Goal: Task Accomplishment & Management: Manage account settings

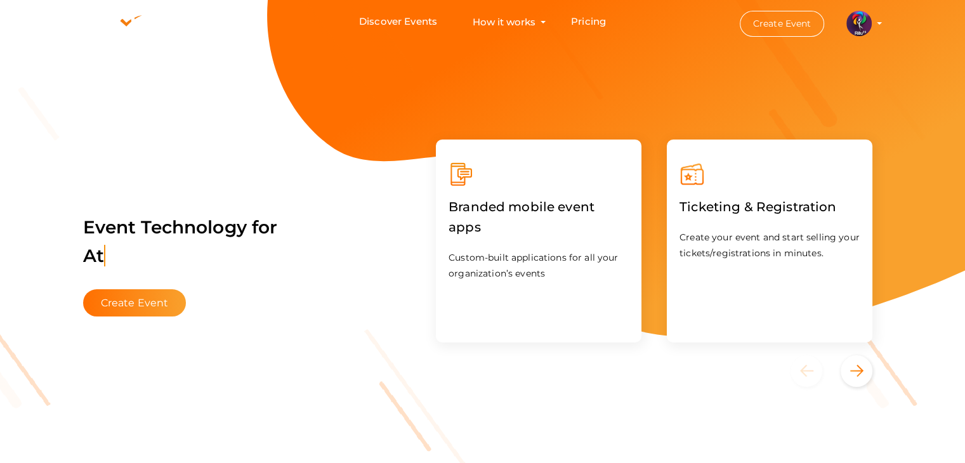
click at [847, 23] on img at bounding box center [858, 23] width 25 height 25
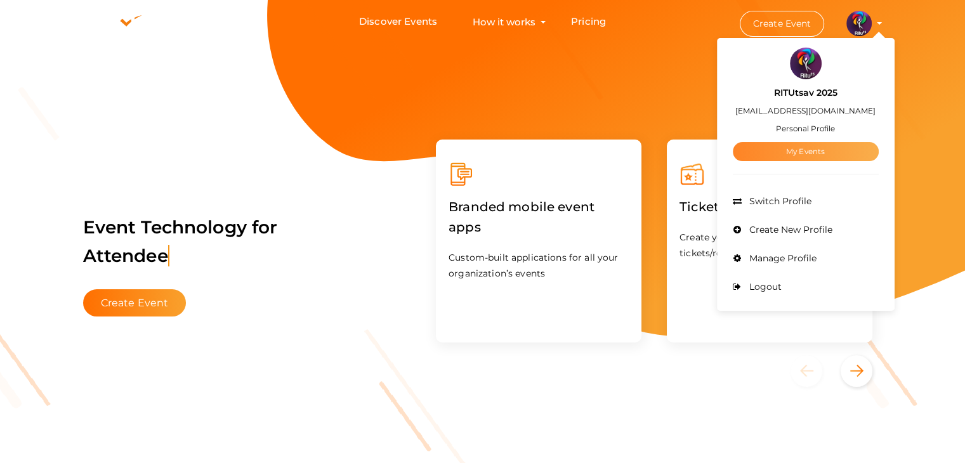
click at [799, 158] on link "My Events" at bounding box center [806, 151] width 146 height 19
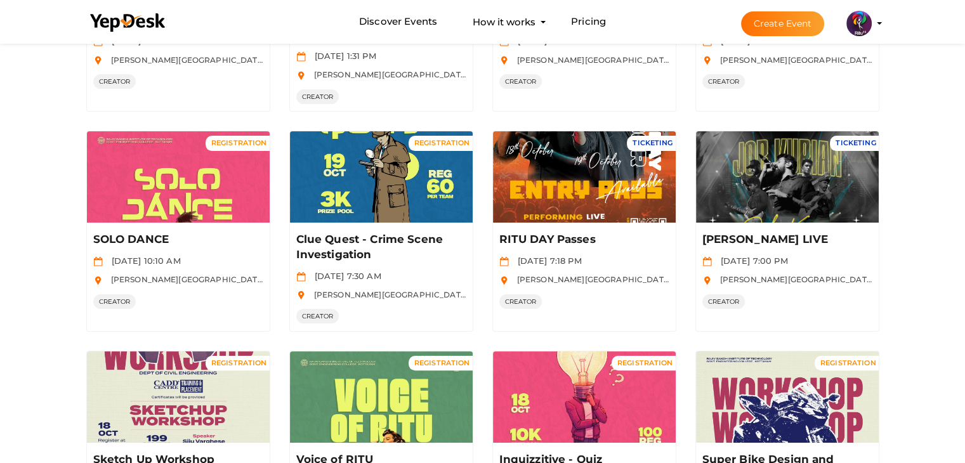
scroll to position [228, 0]
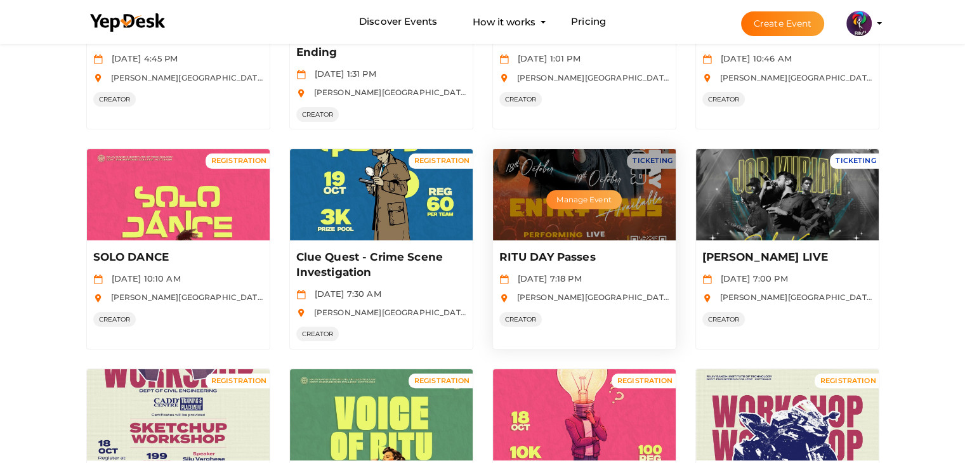
click at [605, 192] on button "Manage Event" at bounding box center [583, 199] width 75 height 19
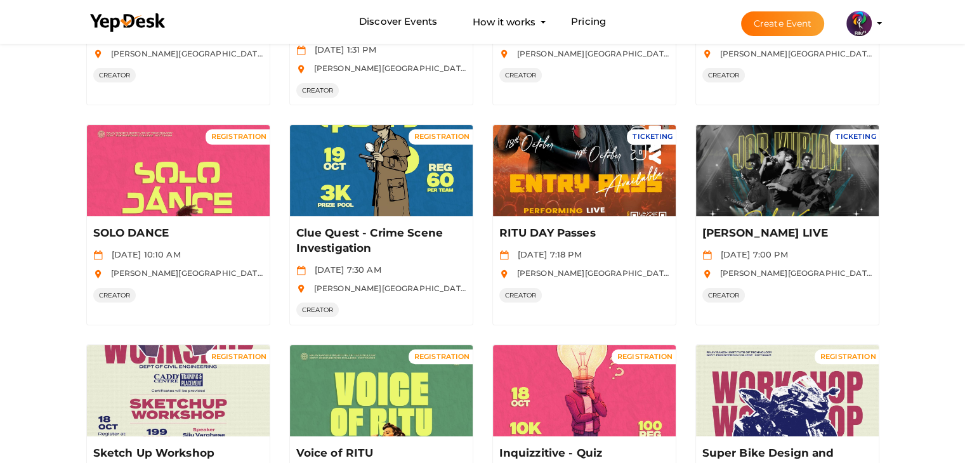
scroll to position [253, 0]
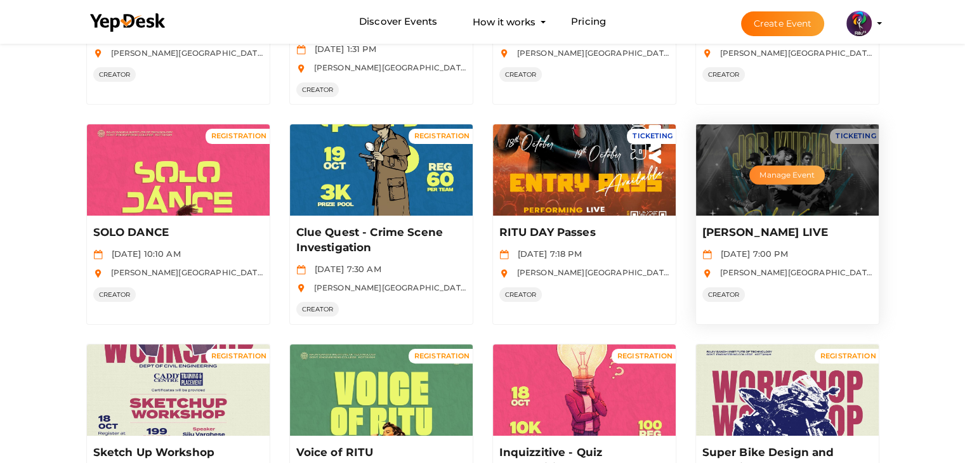
click at [804, 176] on button "Manage Event" at bounding box center [786, 175] width 75 height 19
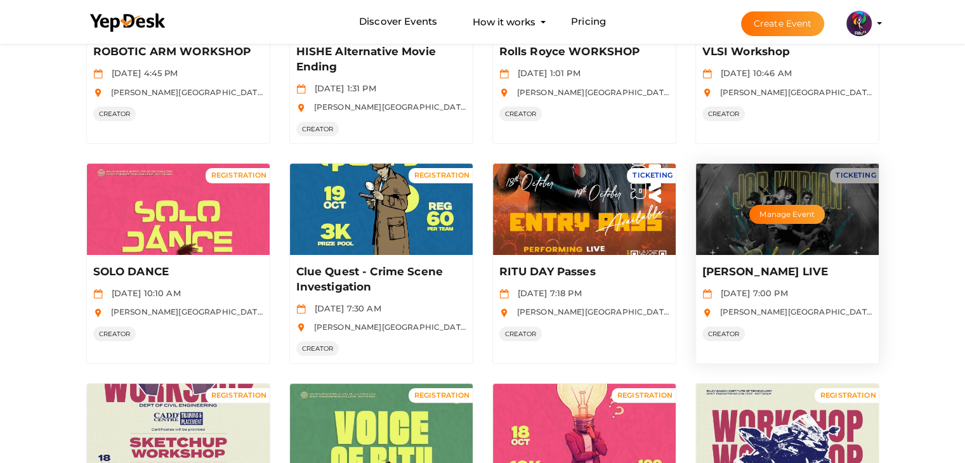
scroll to position [204, 0]
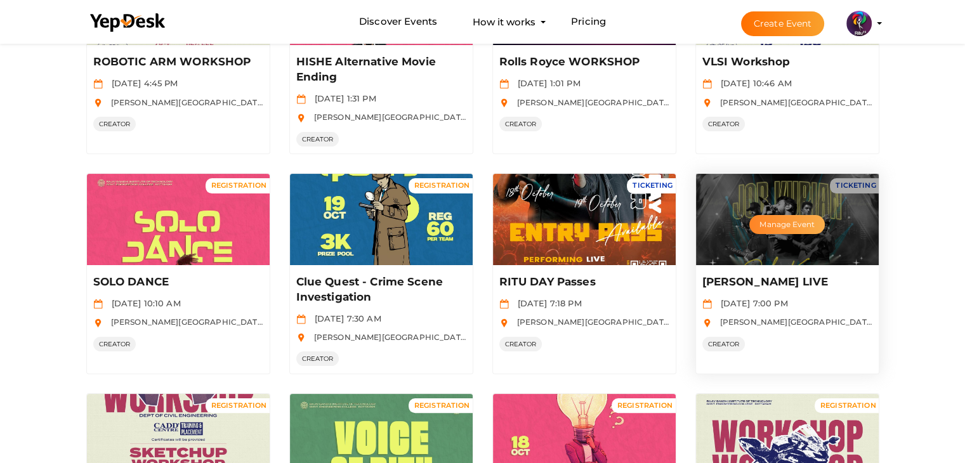
click at [807, 216] on button "Manage Event" at bounding box center [786, 224] width 75 height 19
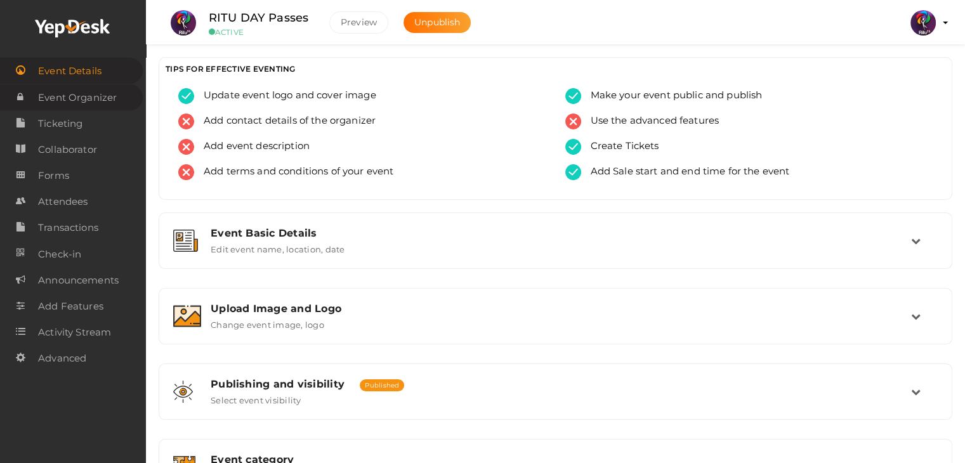
click at [67, 95] on span "Event Organizer" at bounding box center [77, 97] width 79 height 25
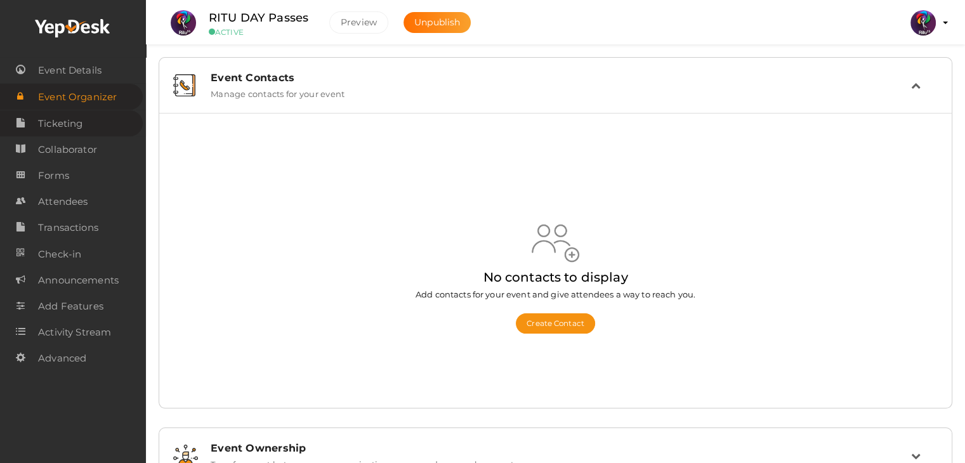
click at [87, 111] on link "Ticketing" at bounding box center [71, 123] width 143 height 26
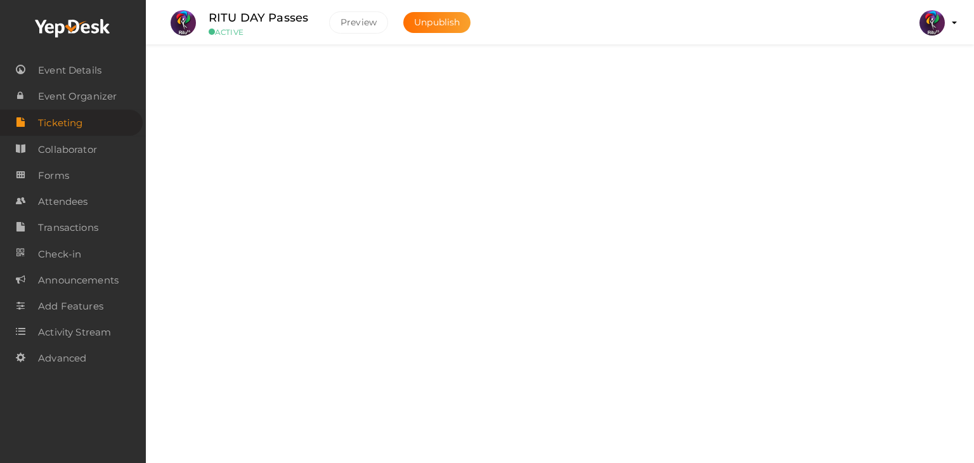
click at [379, 402] on div "Discounts Add, Edit and Remove discounts for your event" at bounding box center [560, 387] width 789 height 42
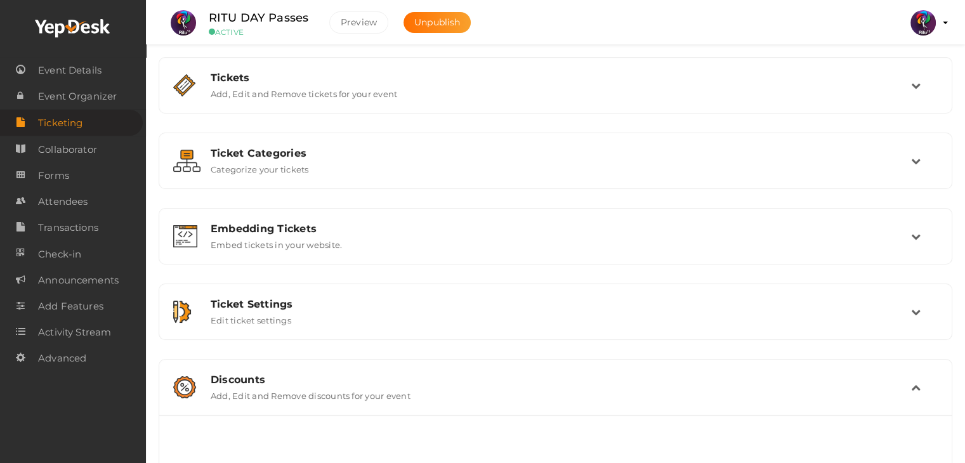
click at [393, 392] on label "Add, Edit and Remove discounts for your event" at bounding box center [311, 393] width 200 height 15
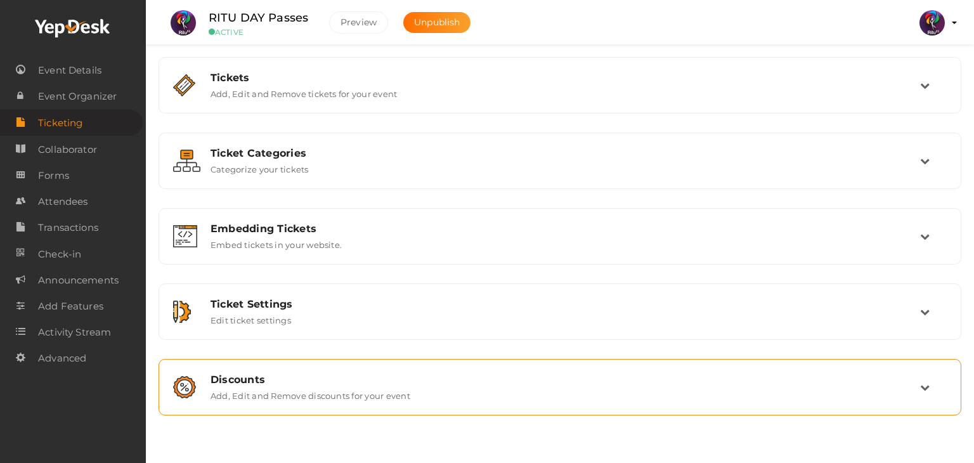
click at [393, 392] on label "Add, Edit and Remove discounts for your event" at bounding box center [311, 393] width 200 height 15
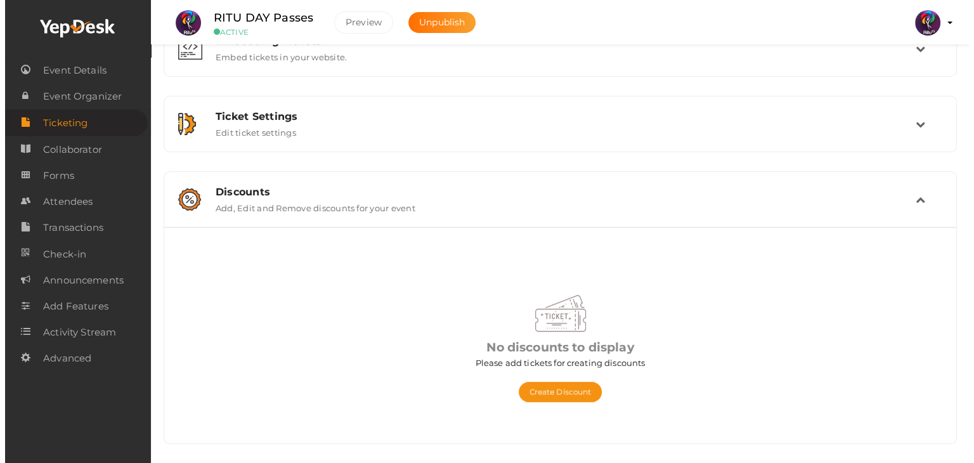
scroll to position [186, 0]
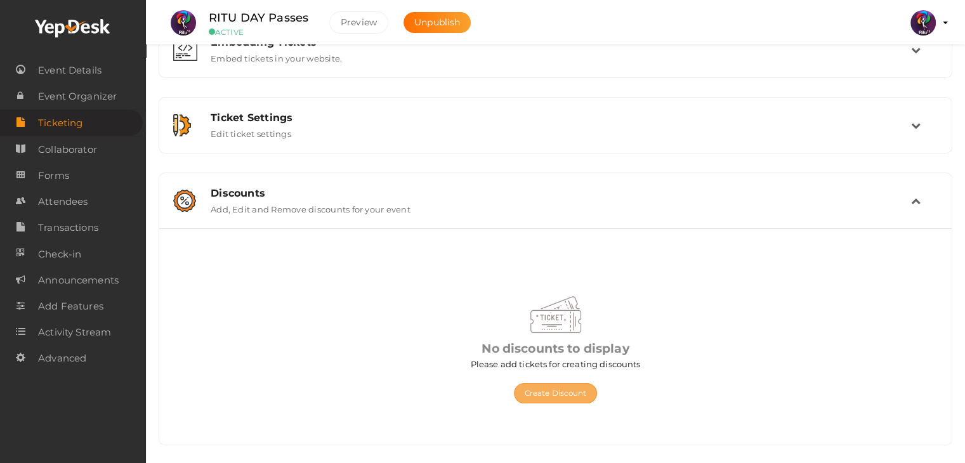
drag, startPoint x: 551, startPoint y: 380, endPoint x: 551, endPoint y: 388, distance: 7.6
click at [551, 388] on div "Create Discount" at bounding box center [556, 386] width 368 height 33
click at [551, 388] on button "Create Discount" at bounding box center [556, 393] width 84 height 20
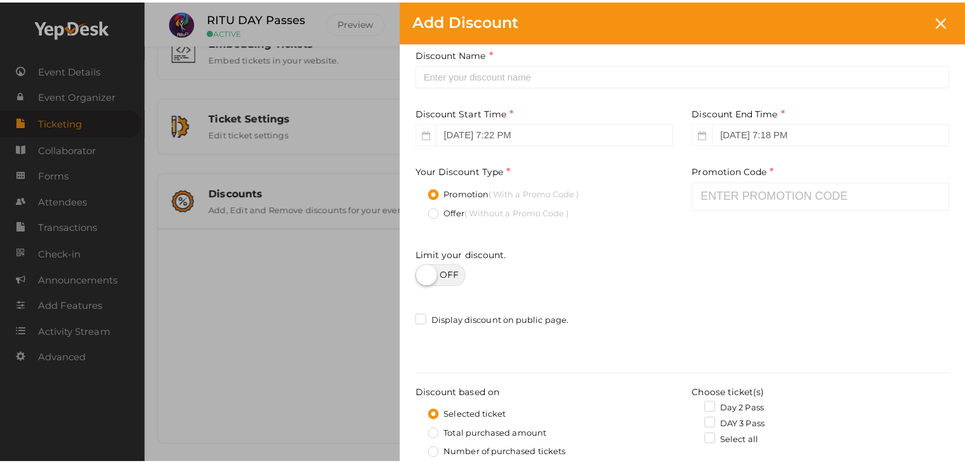
scroll to position [14, 0]
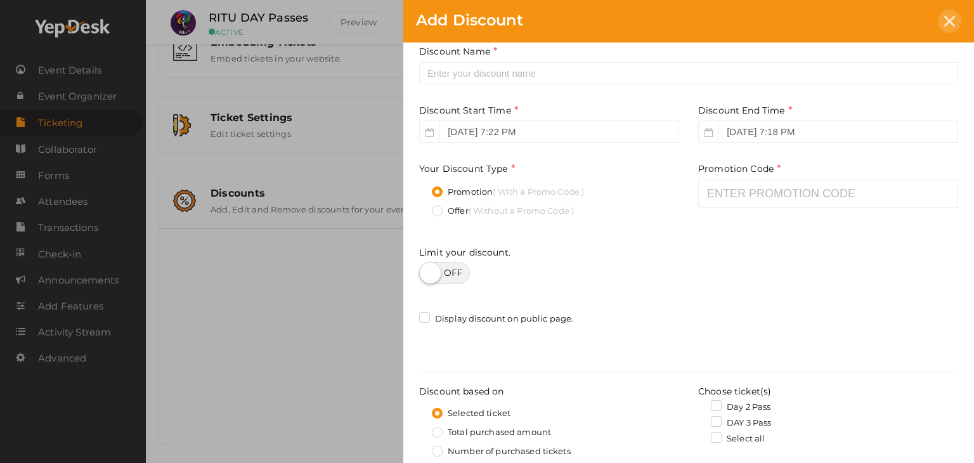
click at [944, 22] on icon at bounding box center [949, 21] width 11 height 11
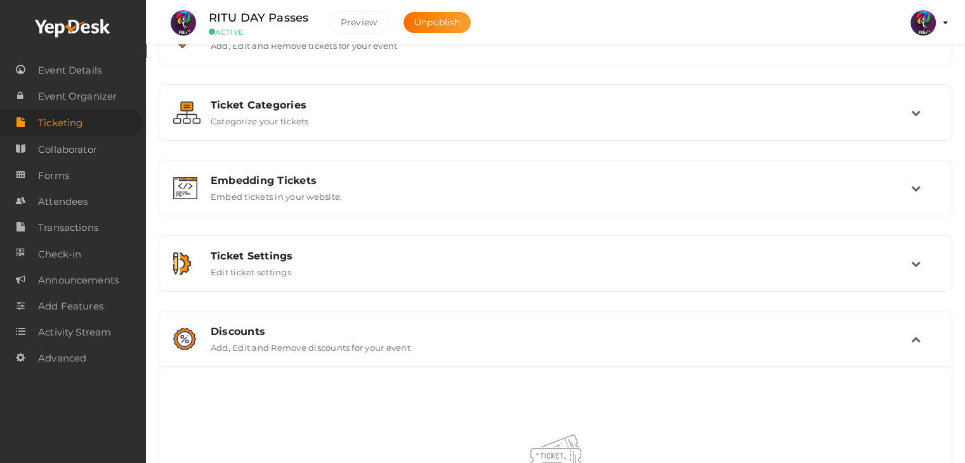
scroll to position [0, 0]
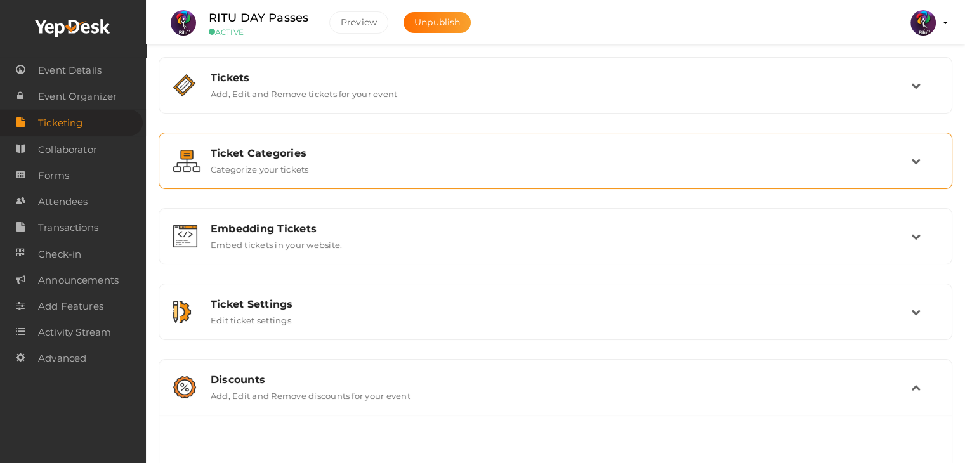
click at [575, 151] on div "Ticket Categories" at bounding box center [561, 153] width 700 height 12
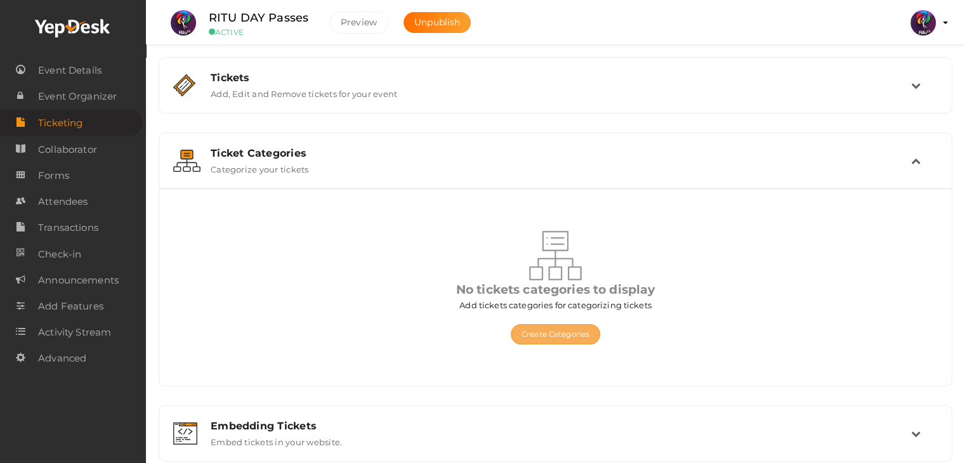
click at [560, 330] on button "Create Categories" at bounding box center [555, 334] width 89 height 20
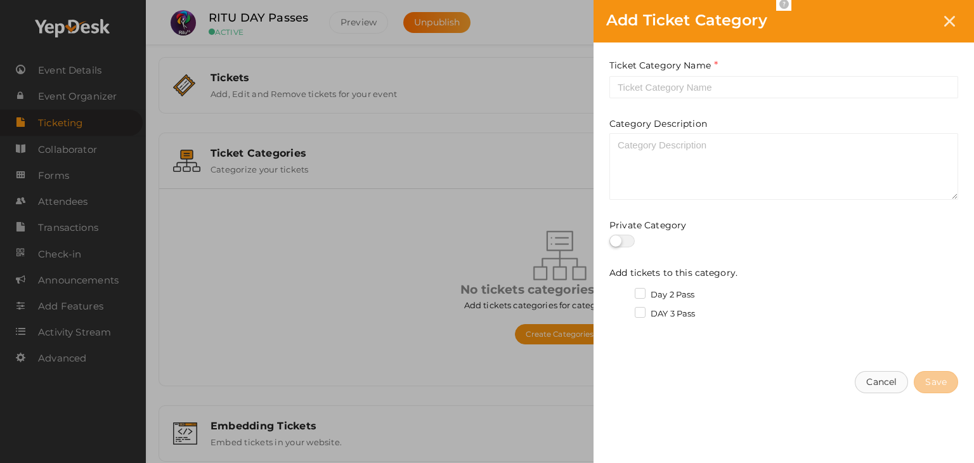
click at [880, 379] on button "Cancel" at bounding box center [881, 382] width 53 height 22
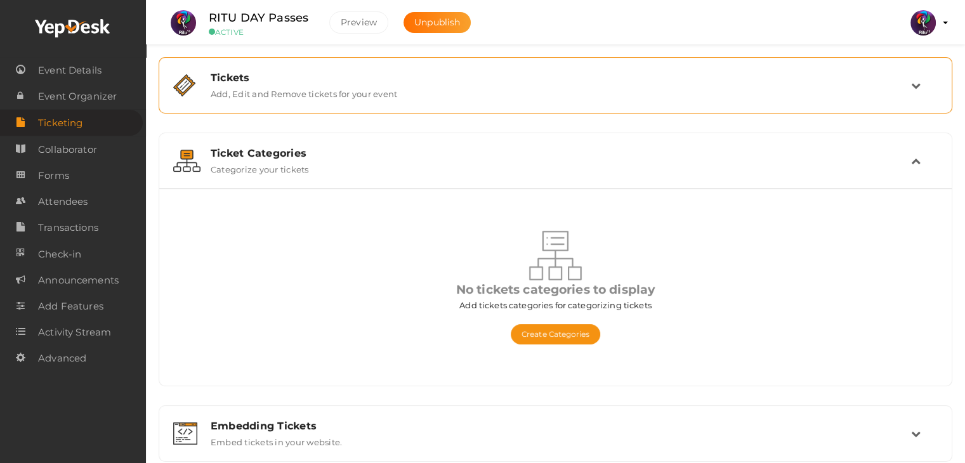
click at [272, 87] on label "Add, Edit and Remove tickets for your event" at bounding box center [304, 91] width 186 height 15
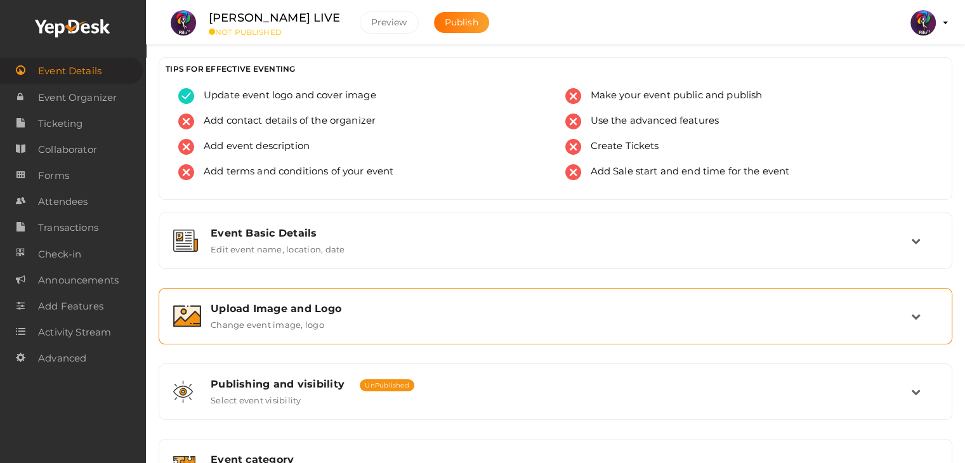
click at [667, 304] on div "Upload Image and Logo" at bounding box center [561, 309] width 700 height 12
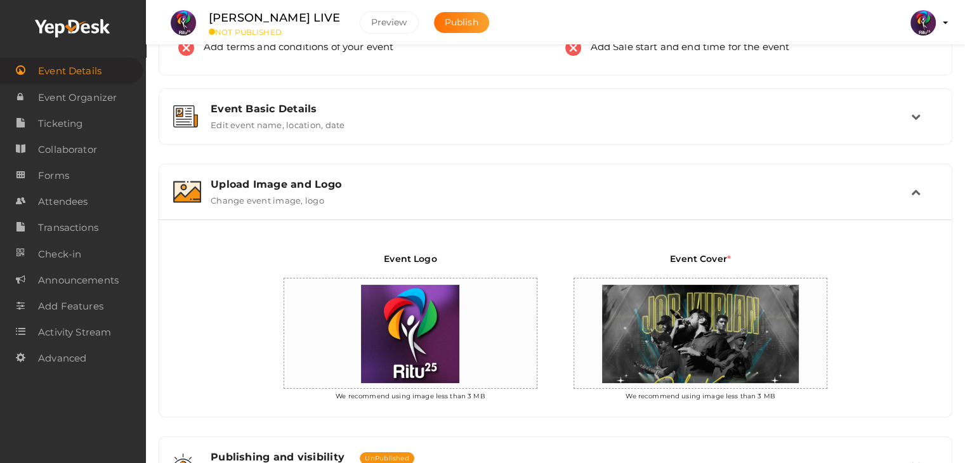
scroll to position [132, 0]
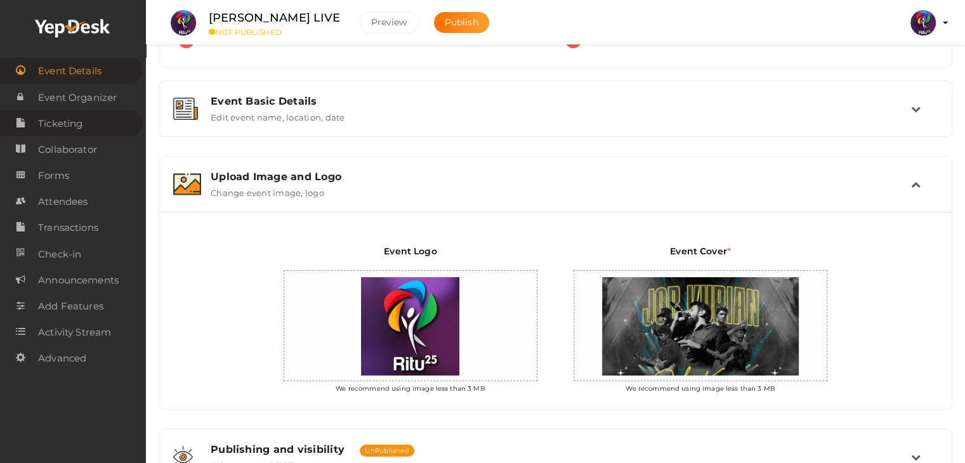
click at [94, 125] on link "Ticketing" at bounding box center [71, 123] width 143 height 26
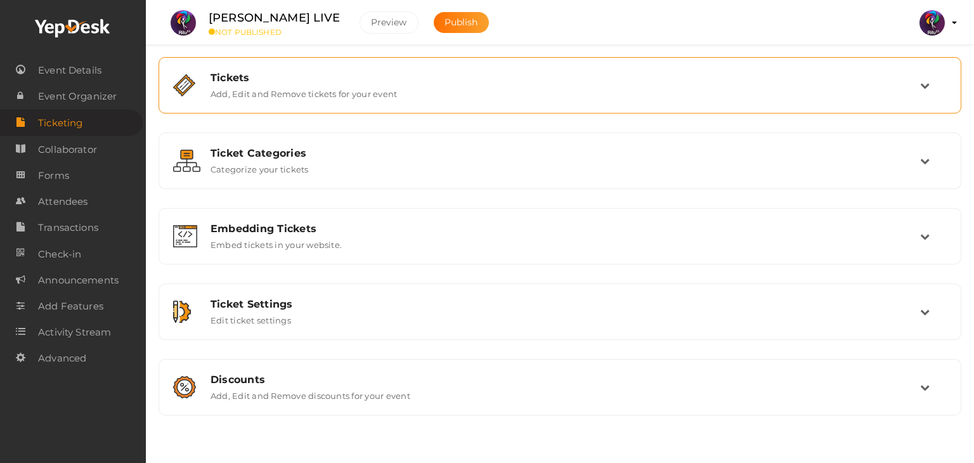
click at [385, 100] on div "Tickets Add, Edit and Remove tickets for your event" at bounding box center [560, 85] width 789 height 42
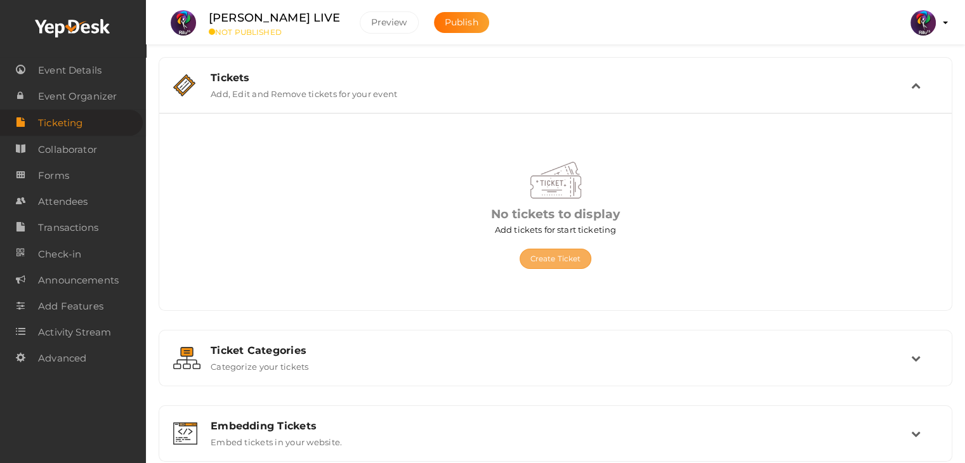
click at [556, 255] on button "Create Ticket" at bounding box center [556, 259] width 72 height 20
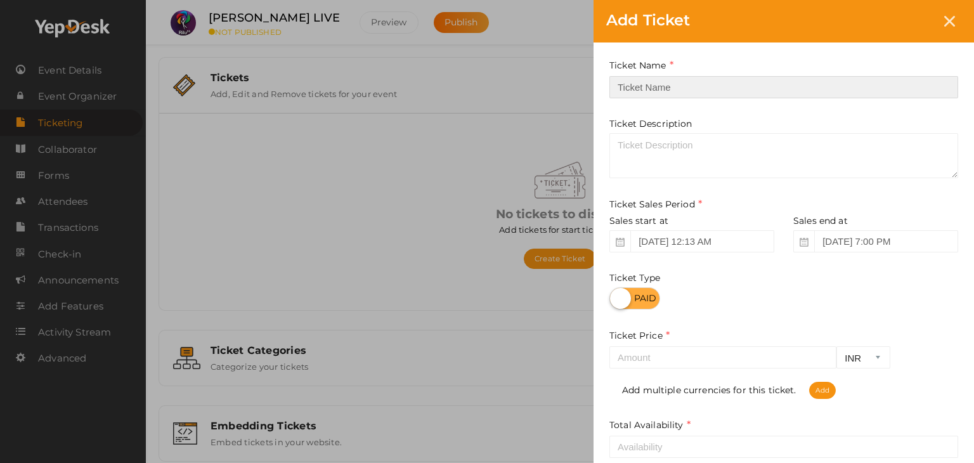
click at [707, 80] on input "text" at bounding box center [784, 87] width 349 height 22
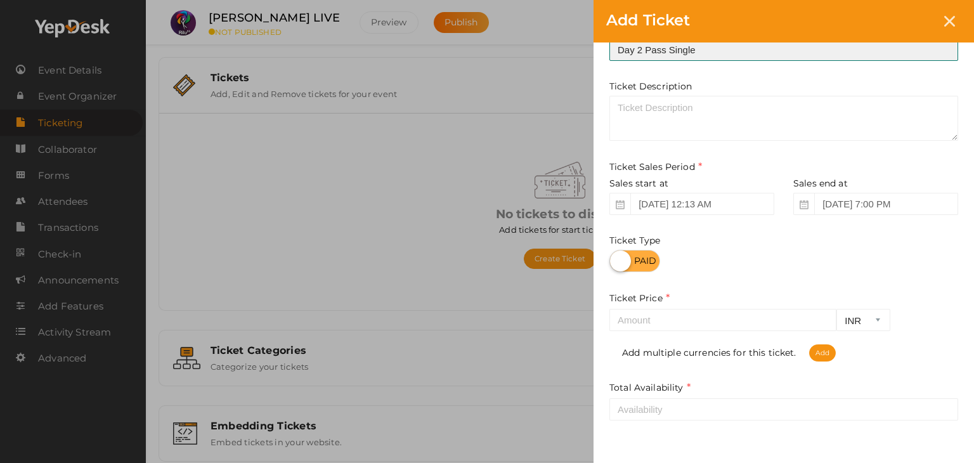
scroll to position [37, 0]
type input "Day 2 Pass Single"
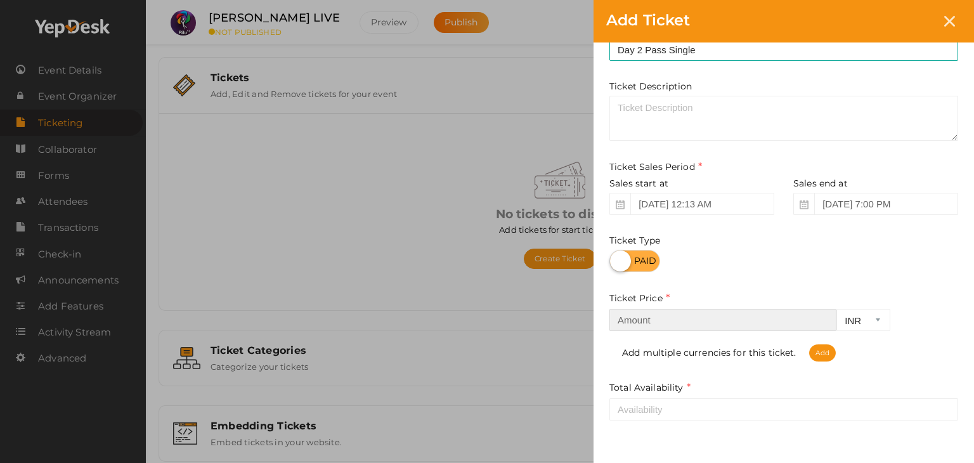
click at [764, 324] on input "number" at bounding box center [723, 320] width 227 height 22
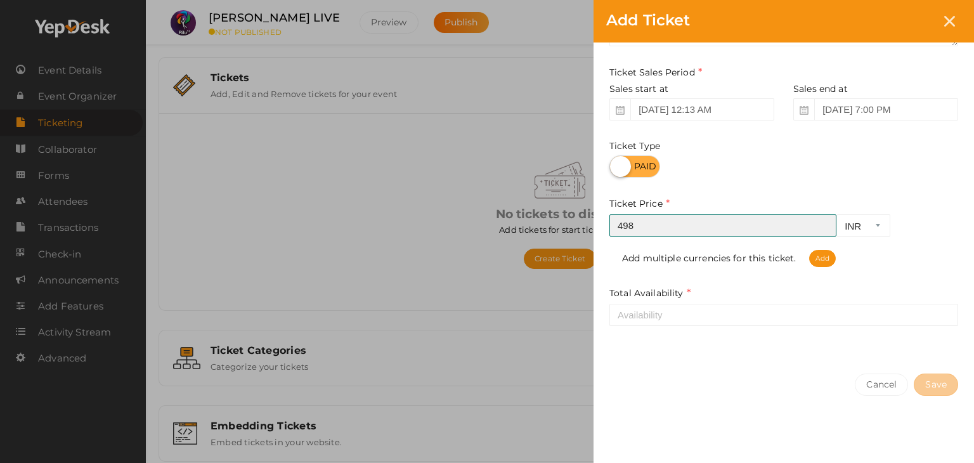
type input "498"
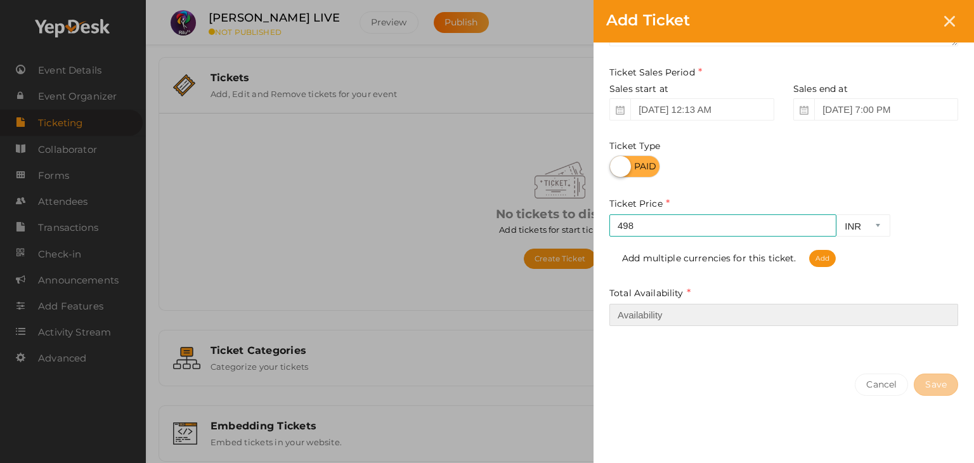
click at [821, 313] on input "number" at bounding box center [784, 315] width 349 height 22
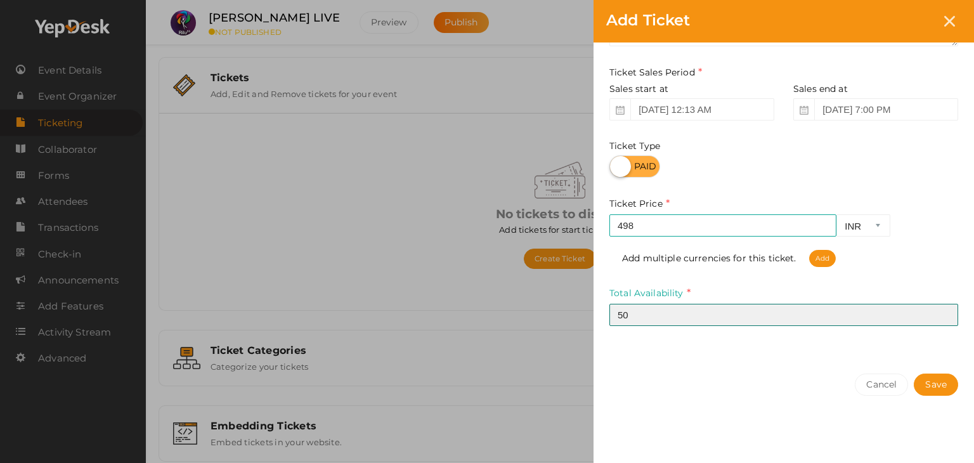
type input "50"
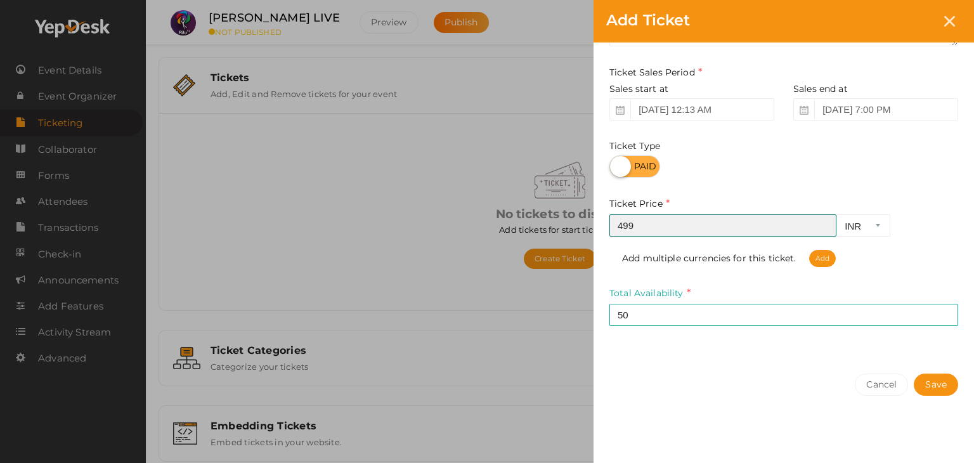
type input "499"
click at [822, 224] on input "499" at bounding box center [723, 225] width 227 height 22
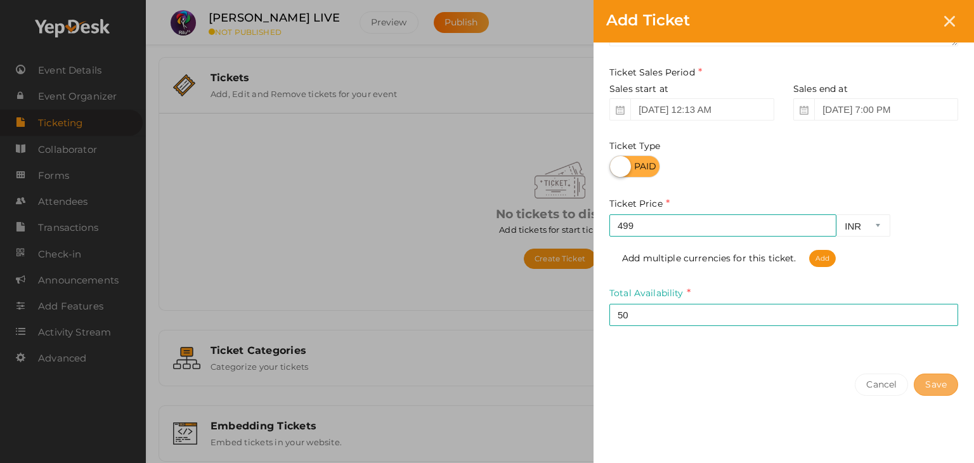
click at [939, 386] on button "Save" at bounding box center [936, 385] width 44 height 22
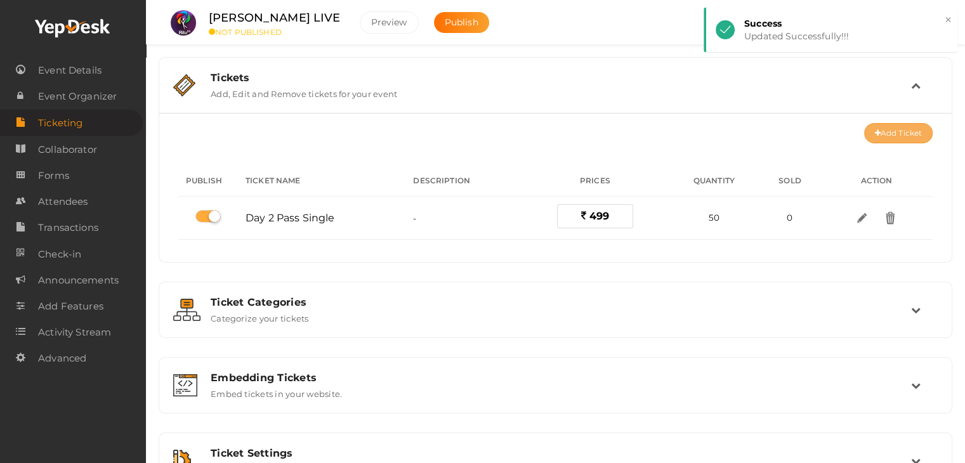
click at [912, 129] on button "Add Ticket" at bounding box center [898, 133] width 69 height 20
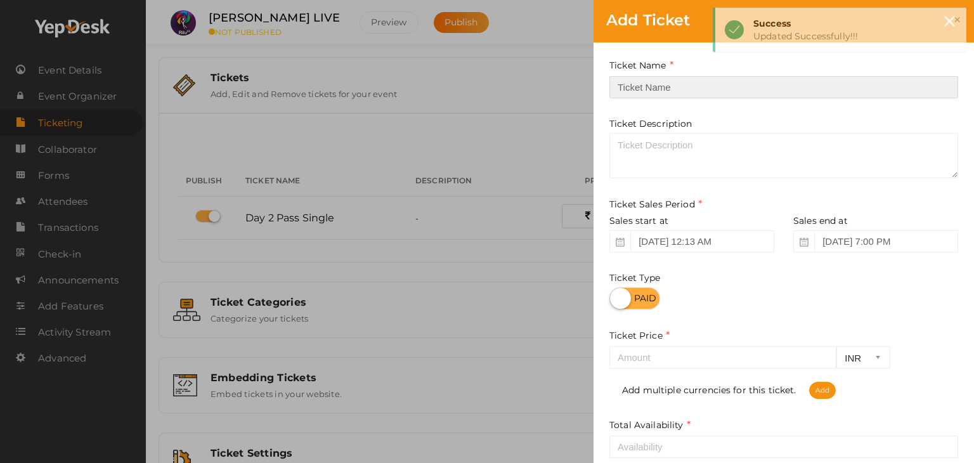
click at [838, 91] on input "text" at bounding box center [784, 87] width 349 height 22
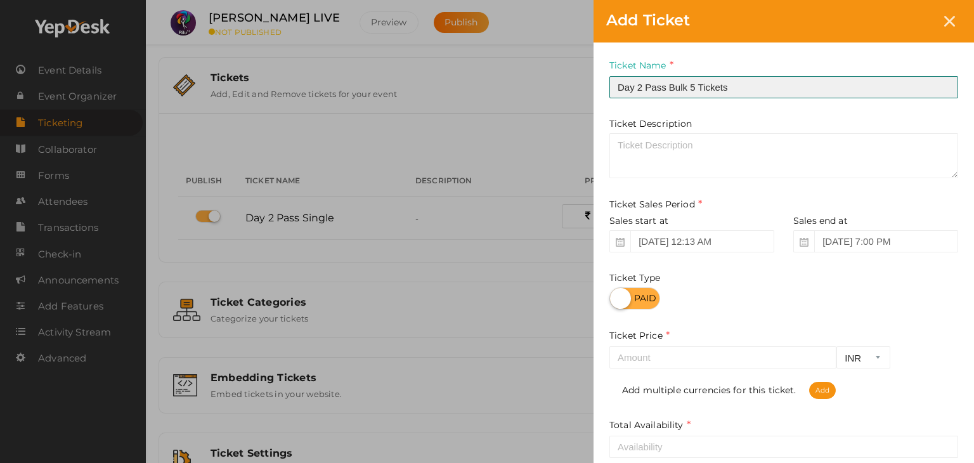
type input "Day 2 Pass Bulk 5 Tickets"
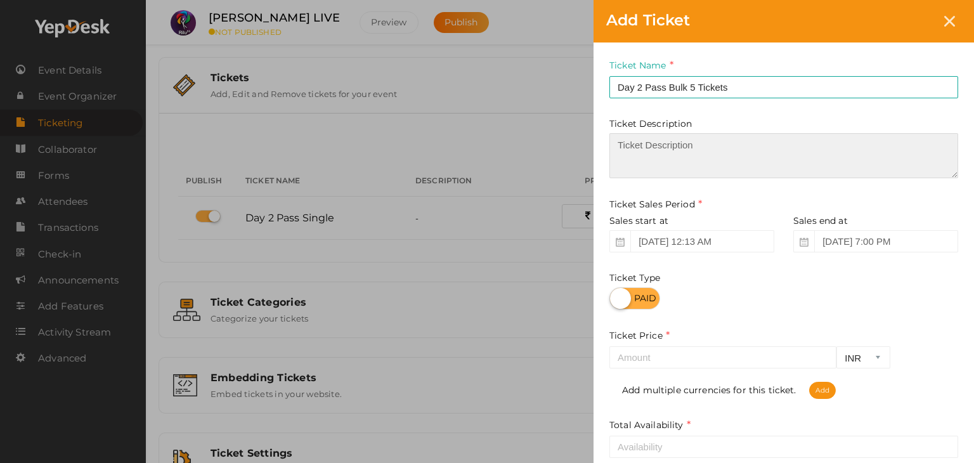
click at [743, 149] on textarea at bounding box center [784, 155] width 349 height 45
type textarea "this is day 2 pass of 5 tickets"
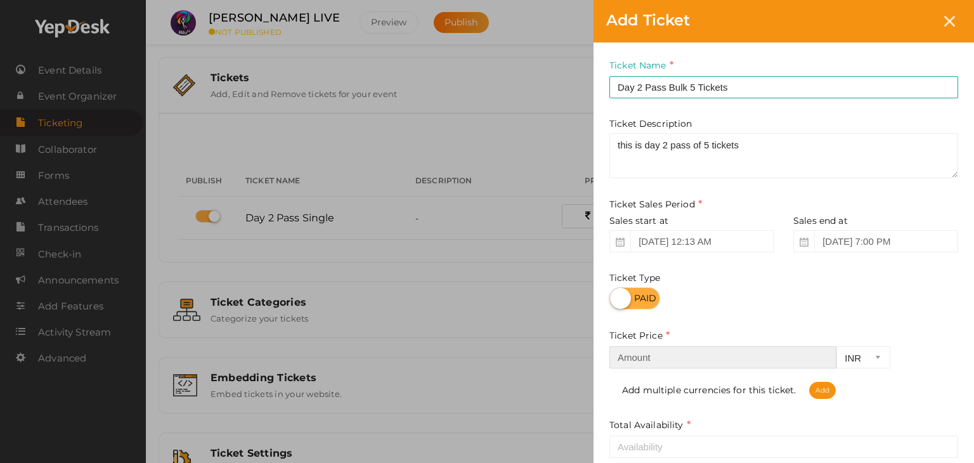
click at [685, 363] on input "number" at bounding box center [723, 357] width 227 height 22
click at [561, 262] on div "Add Ticket Ticket Name Day 2 Pass Bulk 5 Tickets Required. Ticket Name already …" at bounding box center [487, 231] width 974 height 463
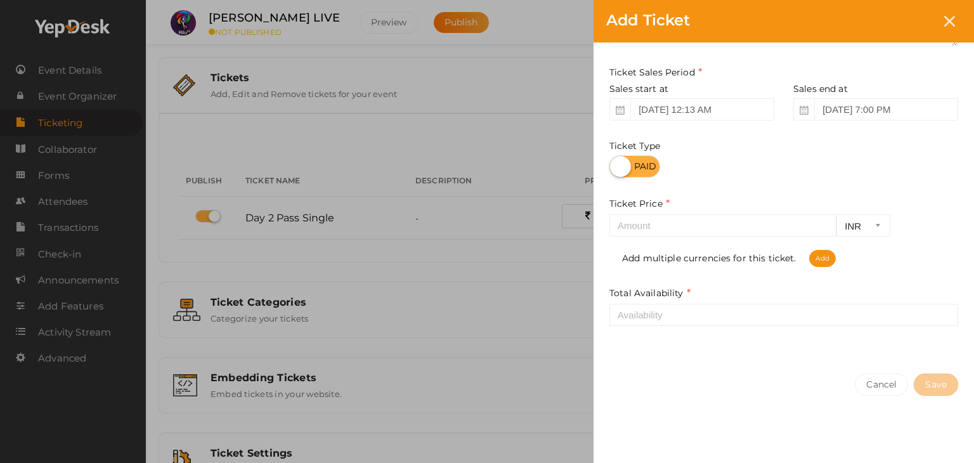
scroll to position [0, 0]
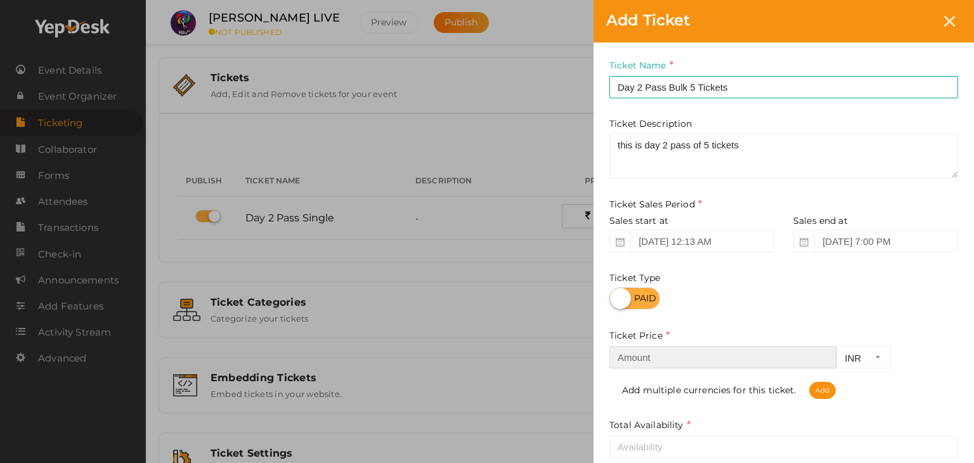
click at [712, 363] on input "number" at bounding box center [723, 357] width 227 height 22
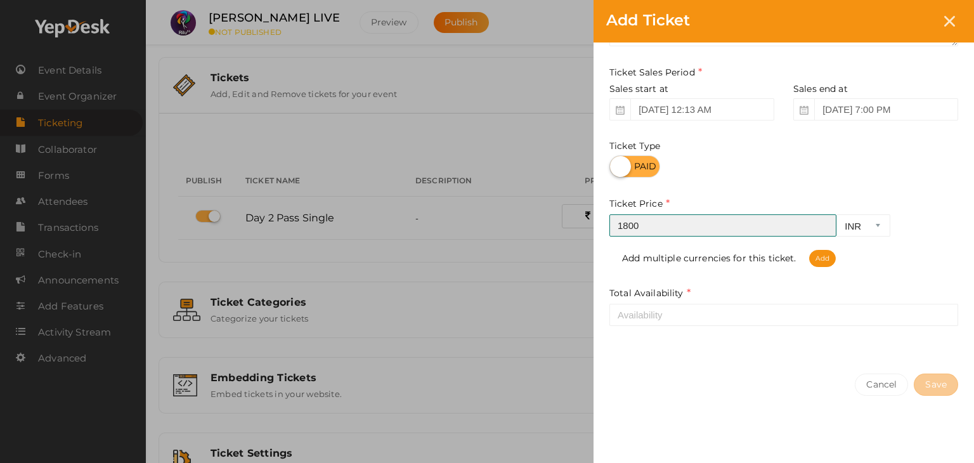
type input "1800"
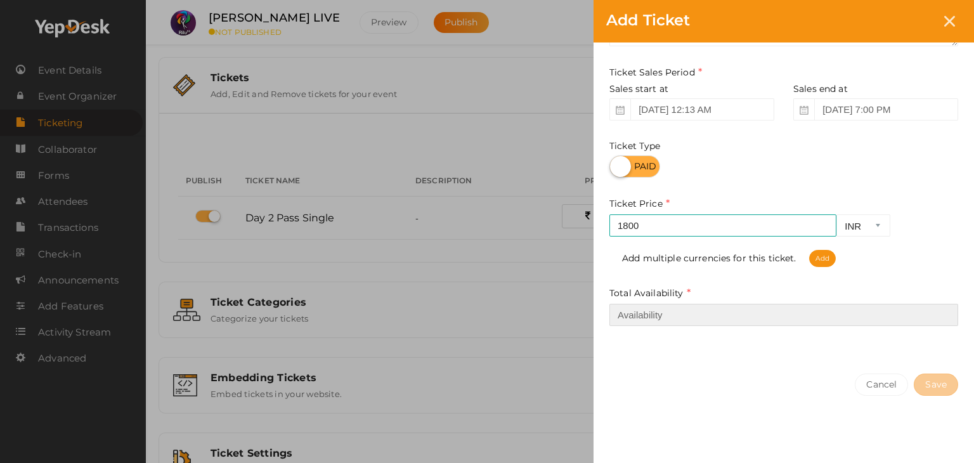
click at [802, 310] on input "number" at bounding box center [784, 315] width 349 height 22
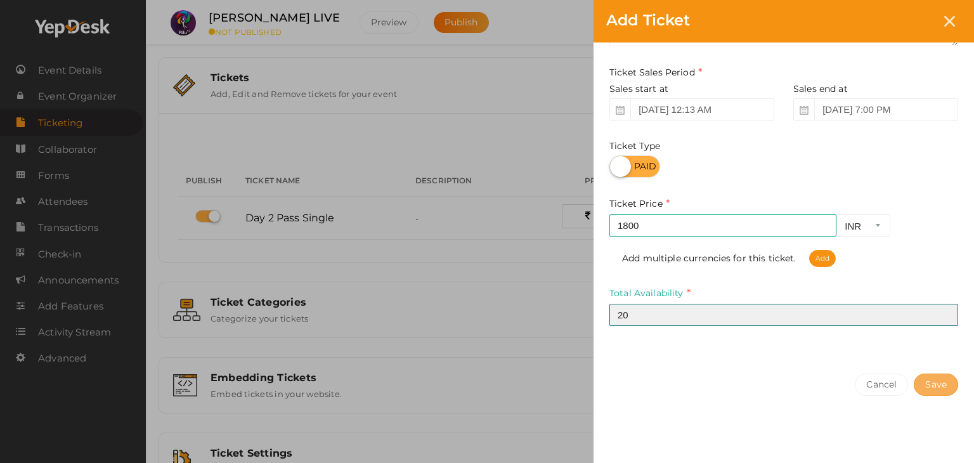
type input "20"
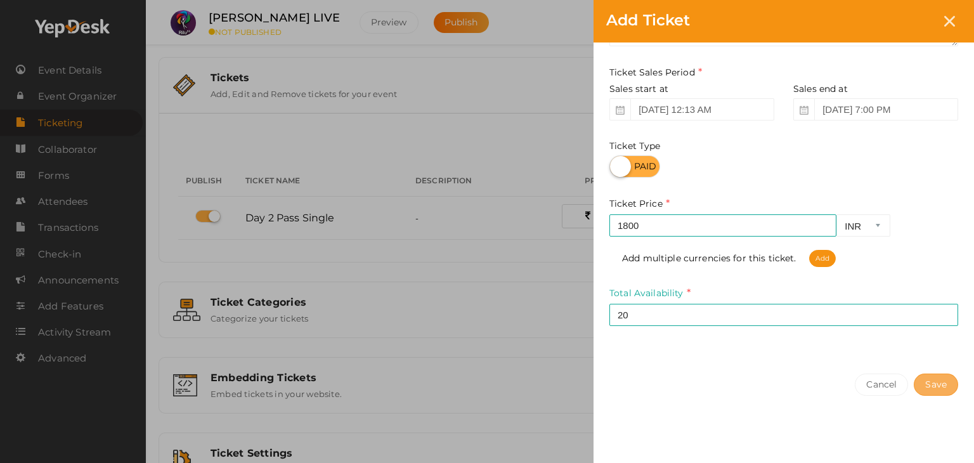
click at [943, 382] on button "Save" at bounding box center [936, 385] width 44 height 22
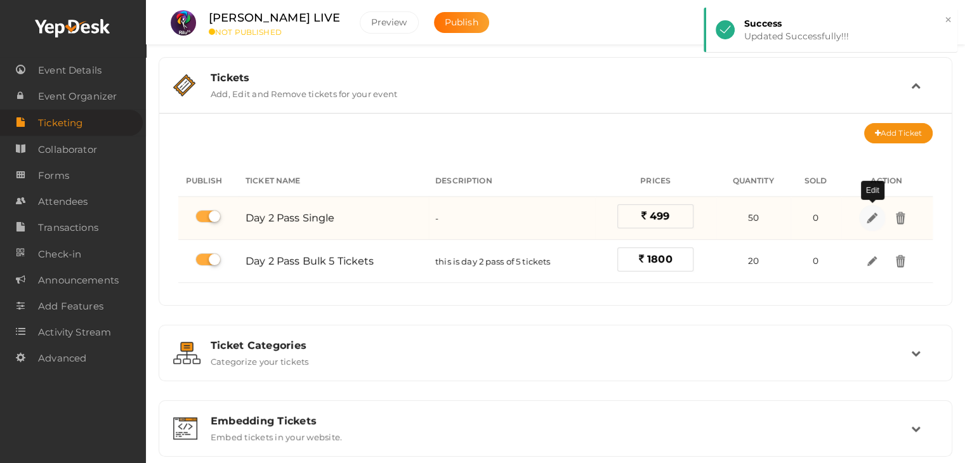
click at [875, 216] on img at bounding box center [872, 218] width 15 height 15
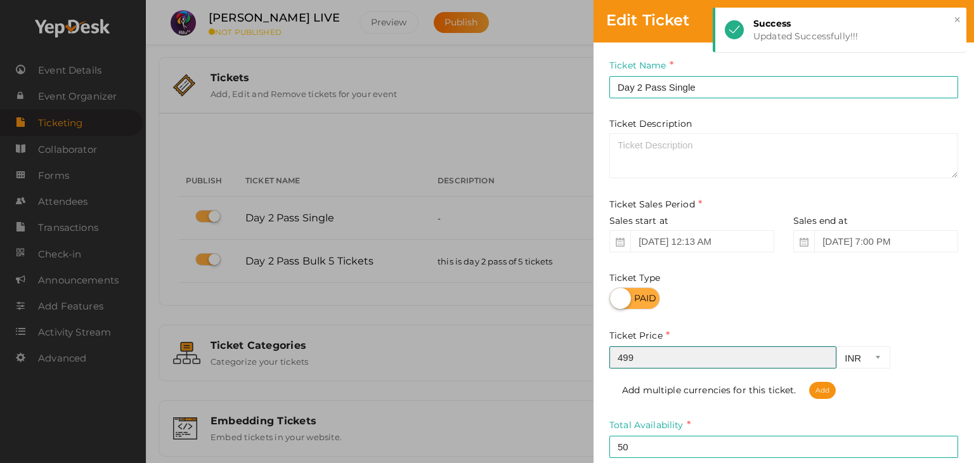
click at [627, 353] on input "499" at bounding box center [723, 357] width 227 height 22
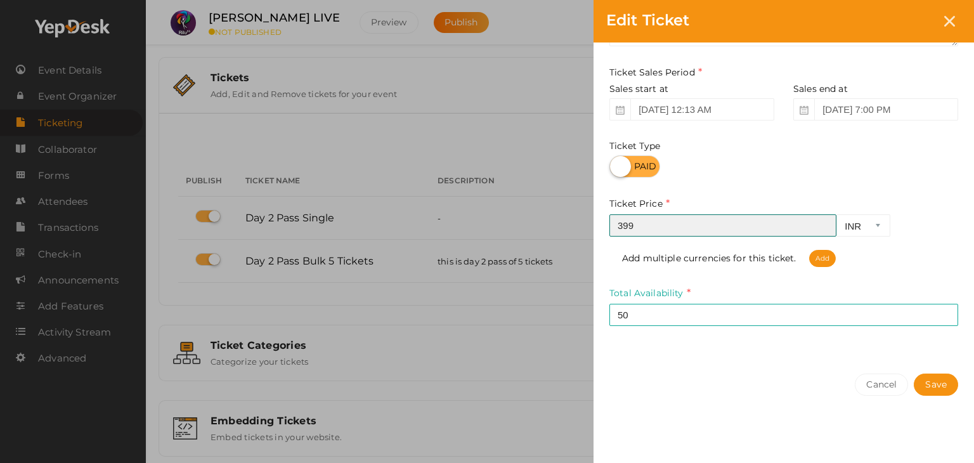
scroll to position [132, 0]
type input "399"
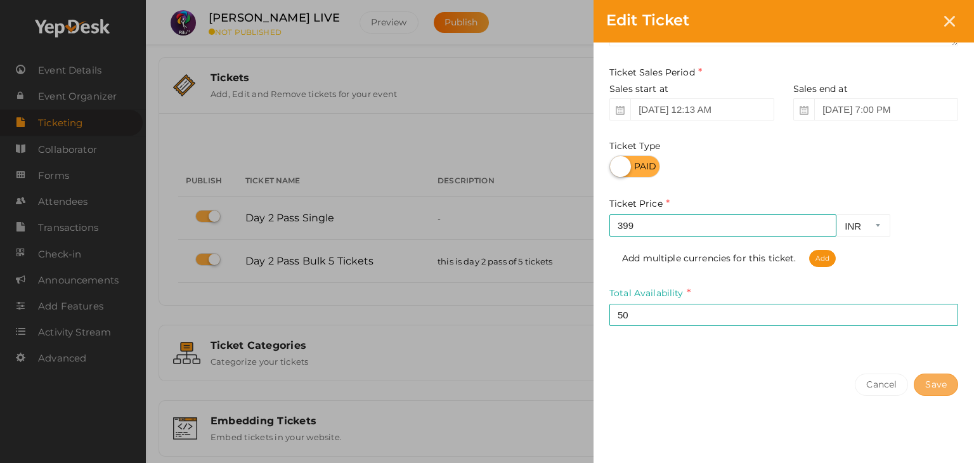
click at [929, 378] on button "Save" at bounding box center [936, 385] width 44 height 22
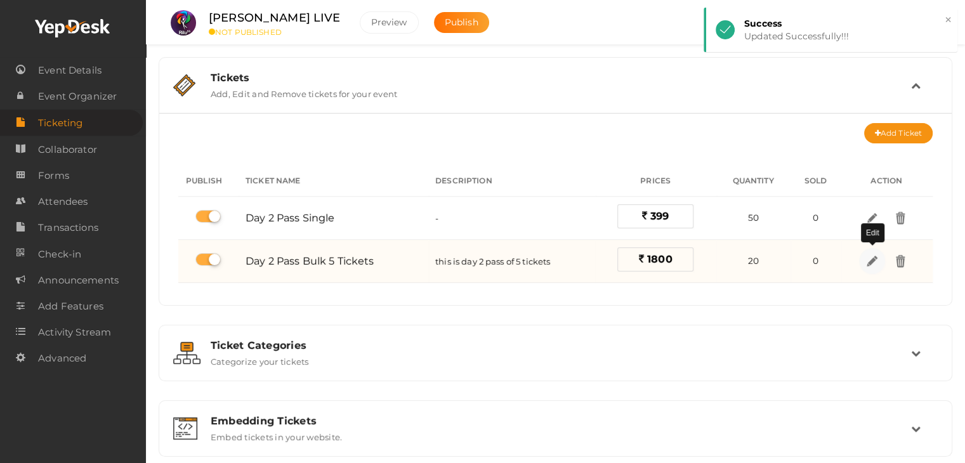
click at [871, 256] on img at bounding box center [872, 261] width 15 height 15
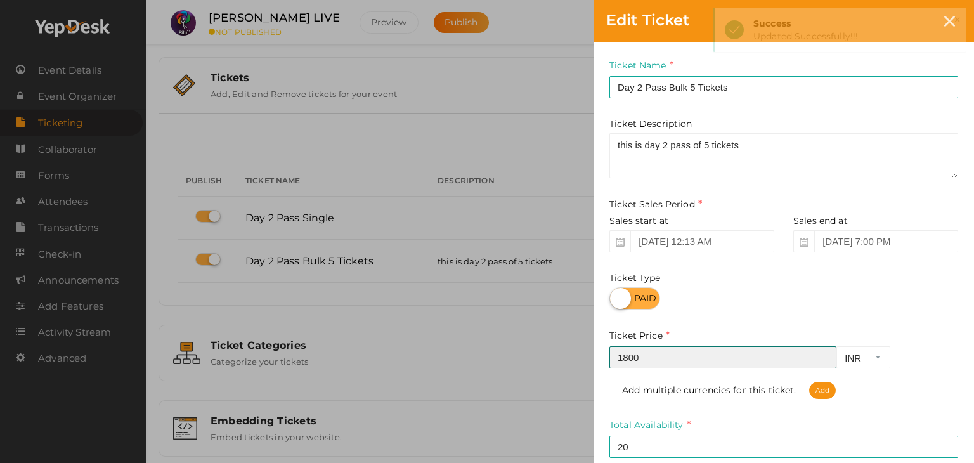
click at [660, 361] on input "1800" at bounding box center [723, 357] width 227 height 22
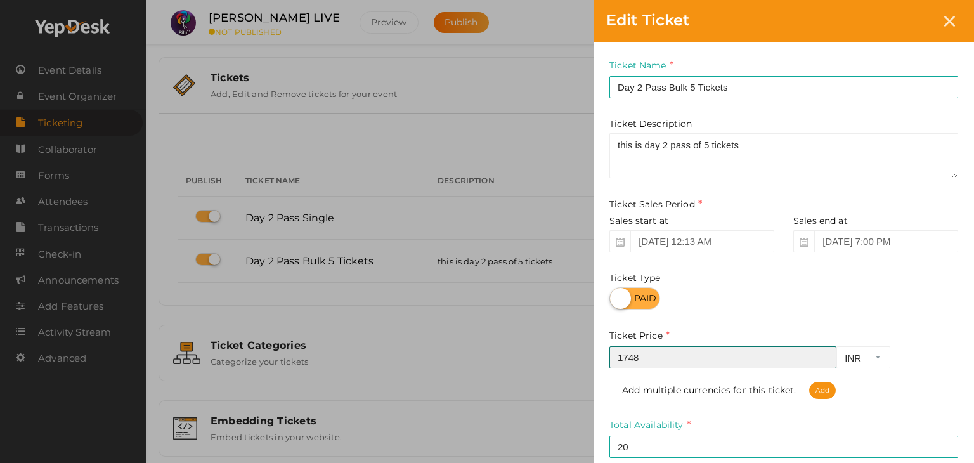
scroll to position [133, 0]
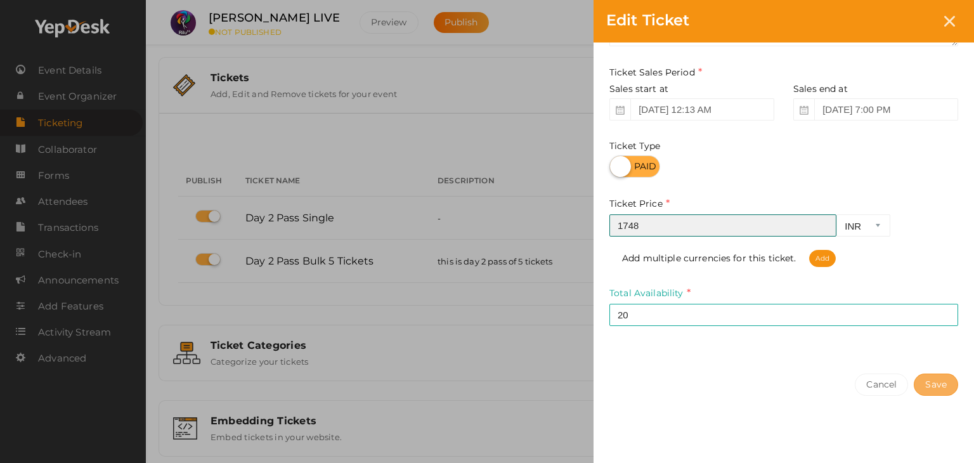
type input "1748"
click at [926, 379] on button "Save" at bounding box center [936, 385] width 44 height 22
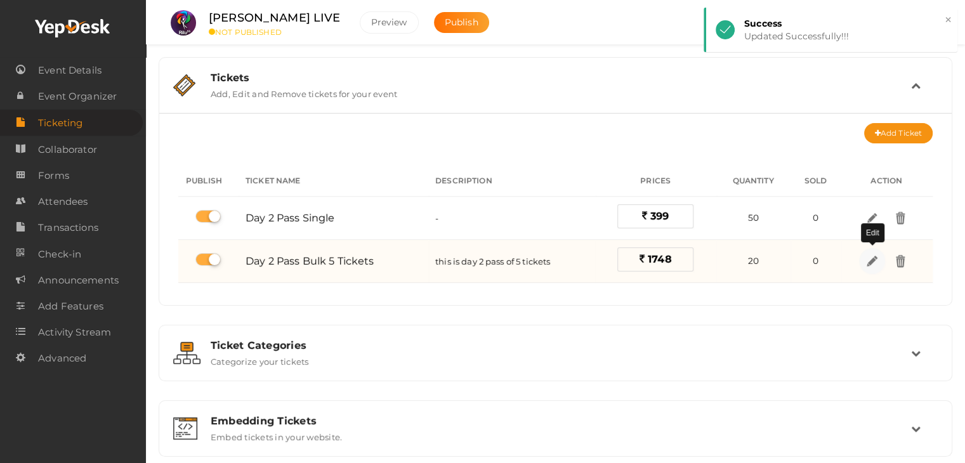
click at [864, 258] on link at bounding box center [872, 261] width 26 height 26
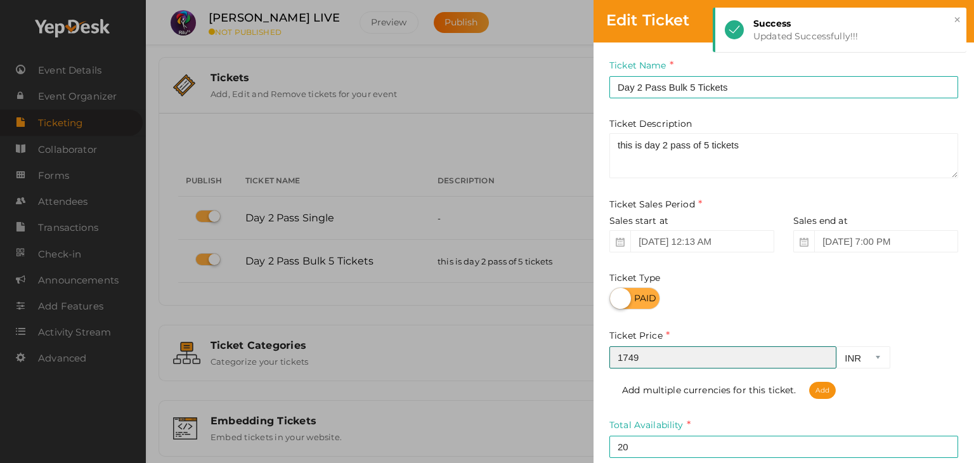
click at [827, 356] on input "1749" at bounding box center [723, 357] width 227 height 22
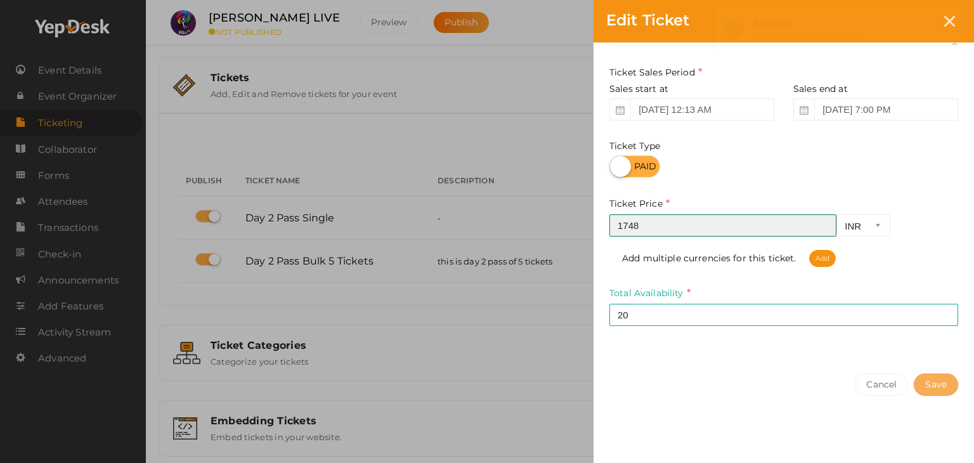
type input "1748"
click at [941, 381] on button "Save" at bounding box center [936, 385] width 44 height 22
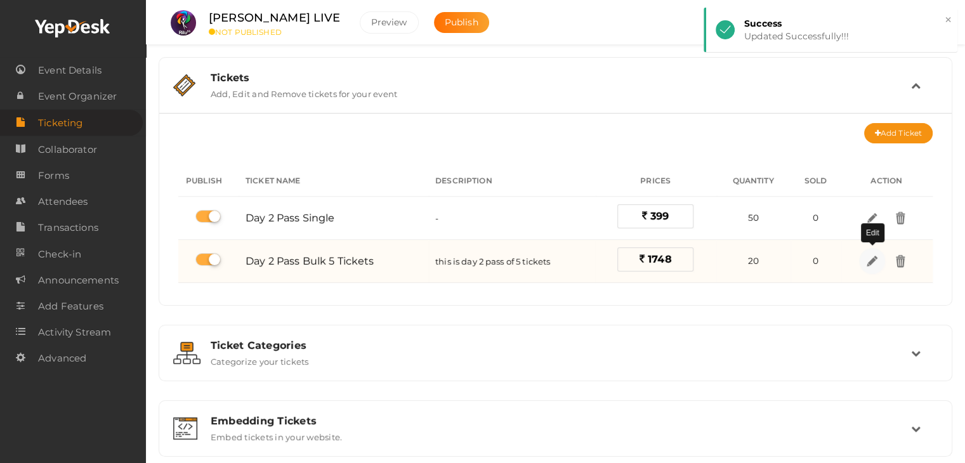
click at [868, 261] on img at bounding box center [872, 261] width 15 height 15
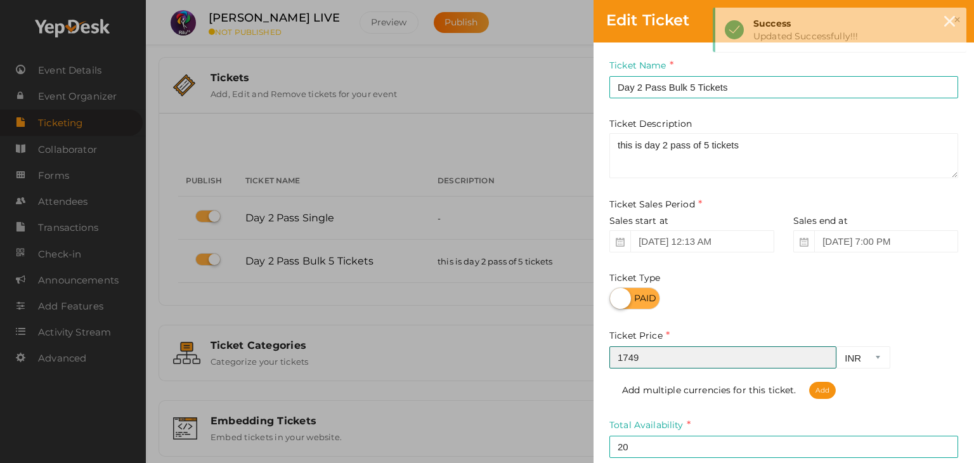
type input "1749"
click at [828, 354] on input "1749" at bounding box center [723, 357] width 227 height 22
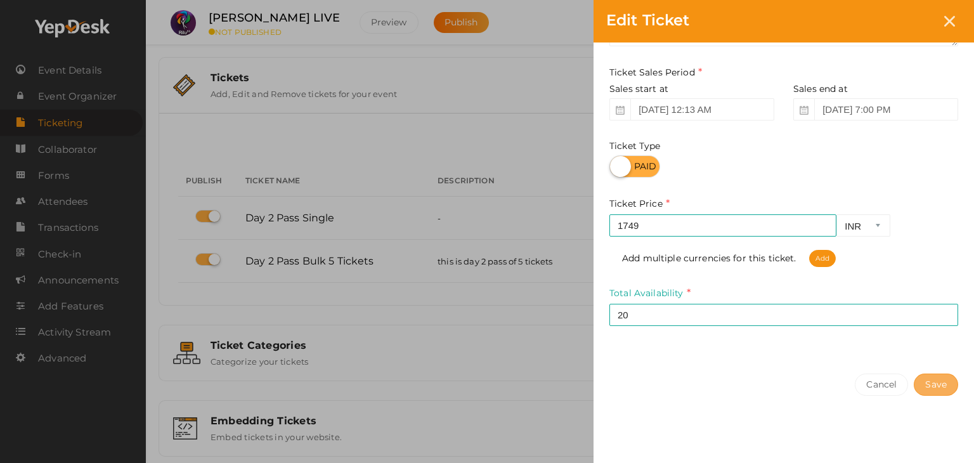
click at [945, 386] on button "Save" at bounding box center [936, 385] width 44 height 22
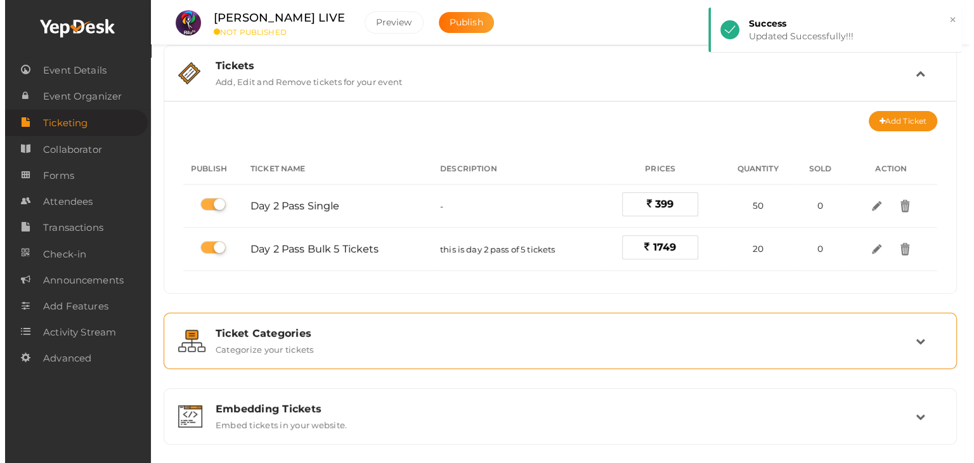
scroll to position [13, 0]
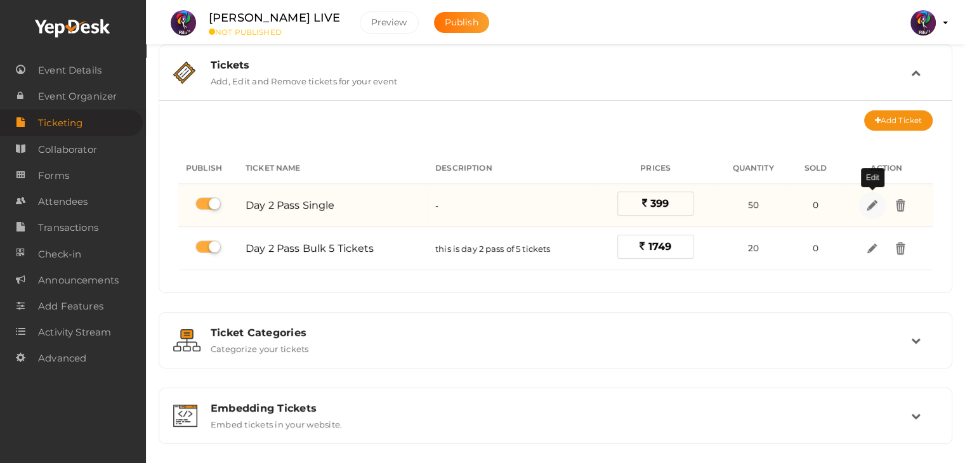
click at [863, 204] on link at bounding box center [872, 205] width 26 height 26
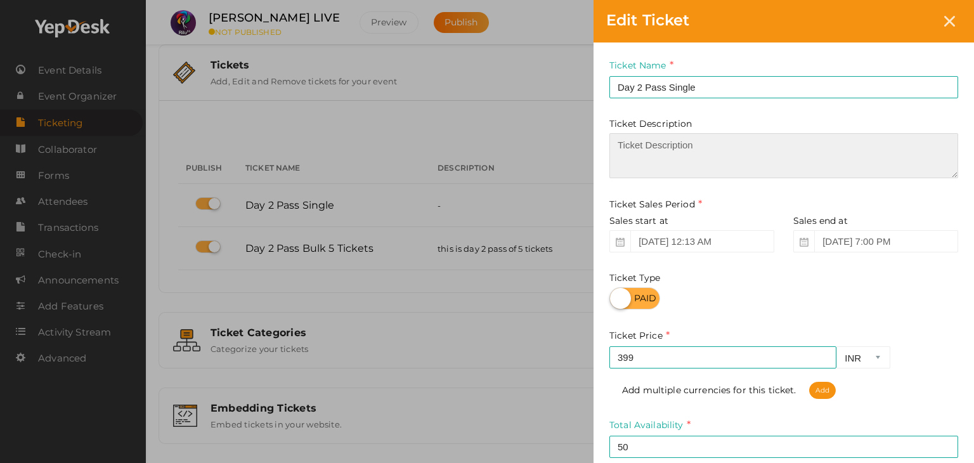
click at [673, 134] on textarea at bounding box center [784, 155] width 349 height 45
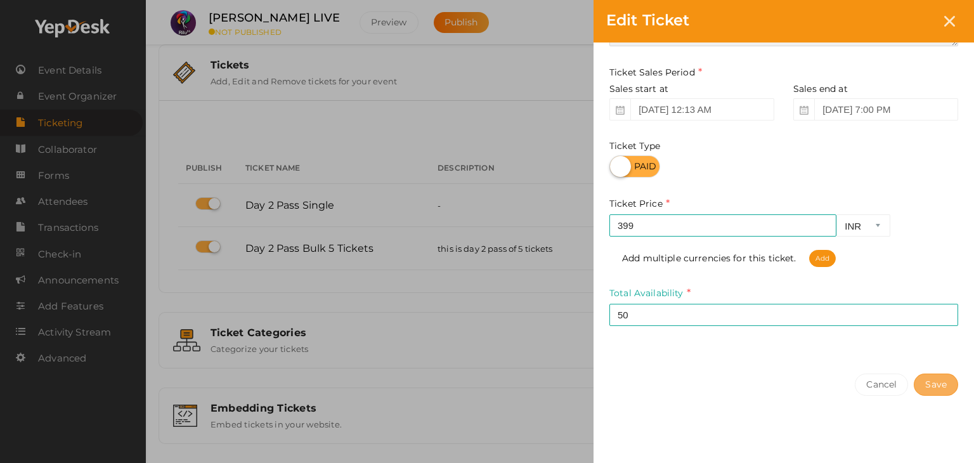
type textarea "single pass of day 2"
click at [934, 376] on button "Save" at bounding box center [936, 385] width 44 height 22
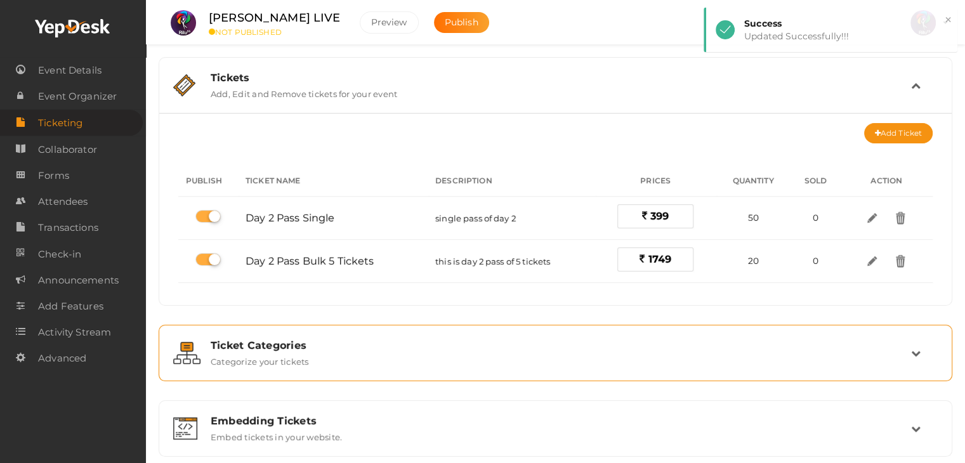
scroll to position [162, 0]
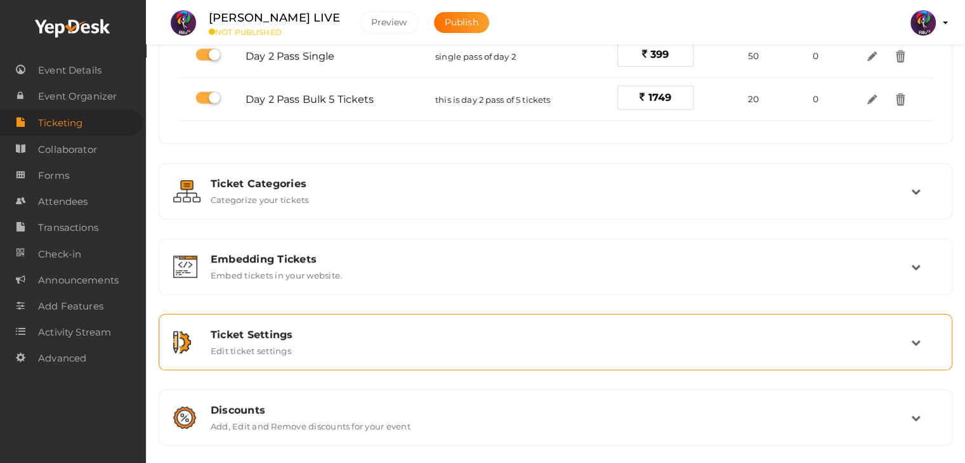
click at [660, 330] on div "Ticket Settings" at bounding box center [561, 335] width 700 height 12
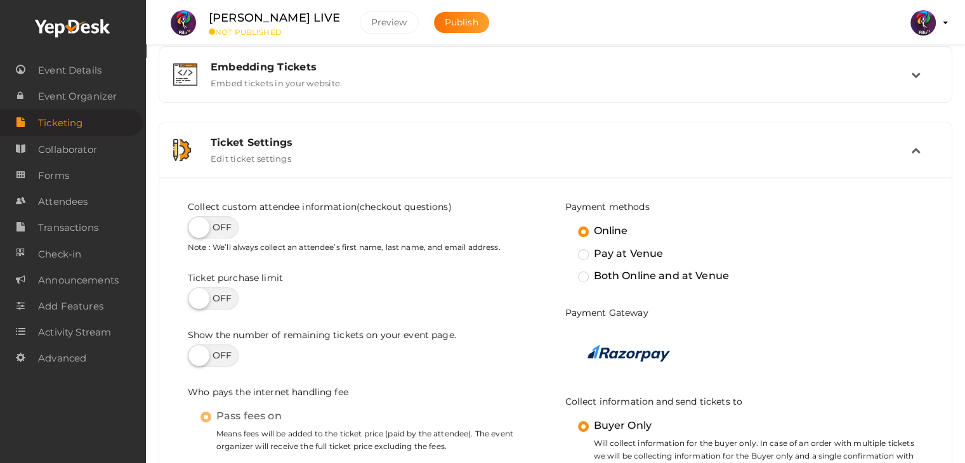
click at [688, 147] on div "Ticket Settings" at bounding box center [561, 142] width 700 height 12
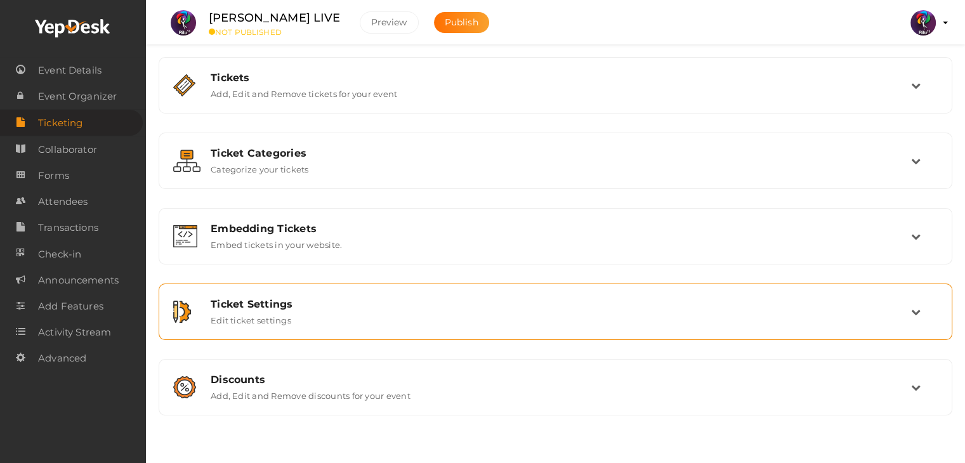
scroll to position [0, 0]
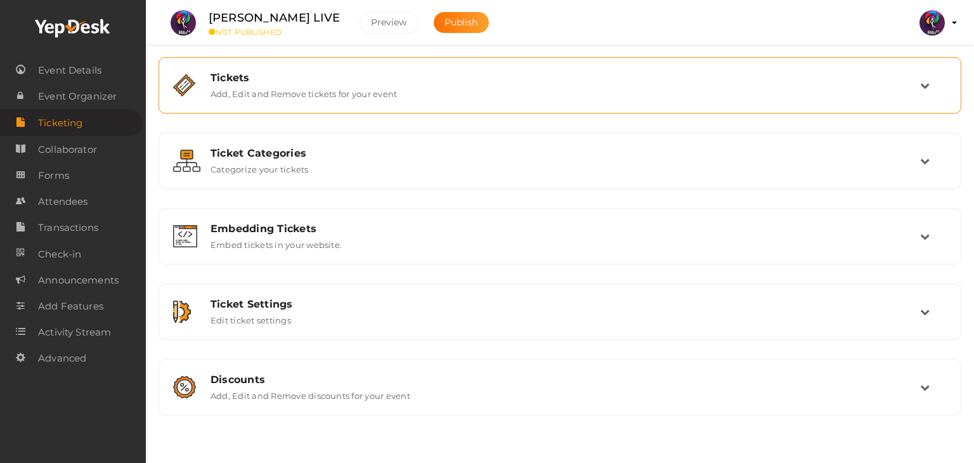
click at [874, 93] on div "Tickets Add, Edit and Remove tickets for your event" at bounding box center [560, 85] width 719 height 27
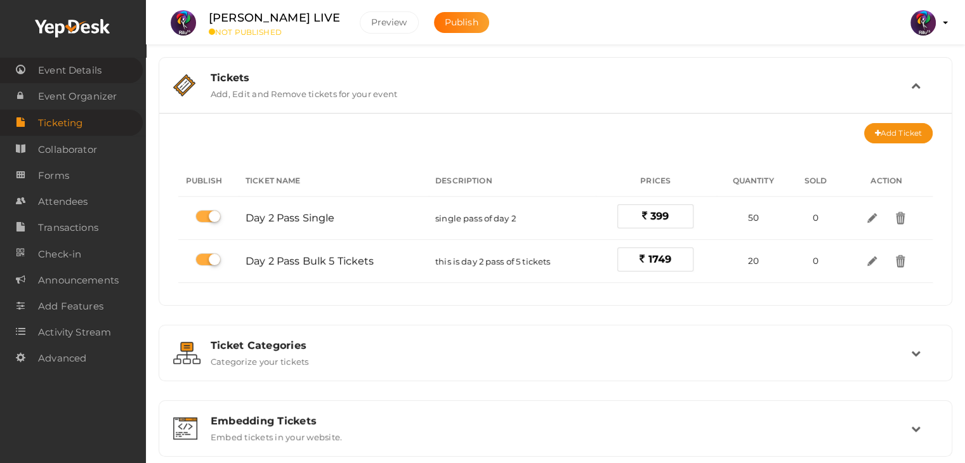
click at [103, 77] on link "Event Details" at bounding box center [71, 70] width 143 height 26
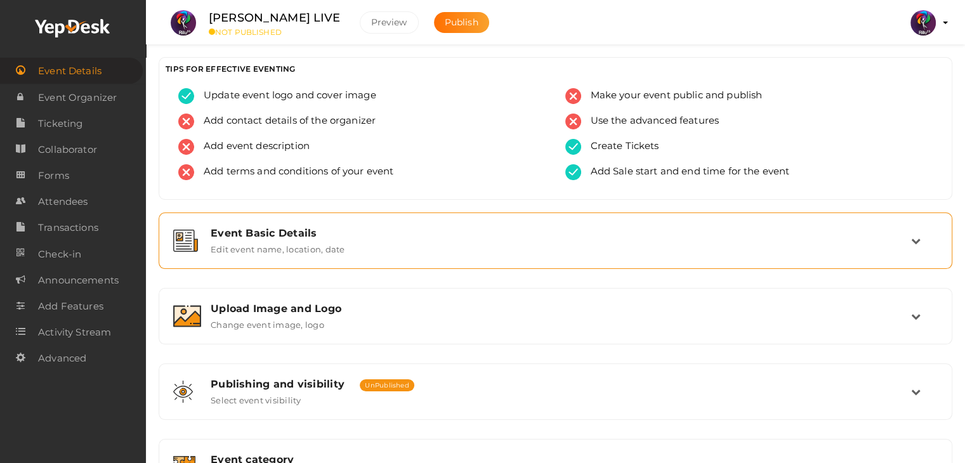
click at [307, 252] on label "Edit event name, location, date" at bounding box center [278, 246] width 134 height 15
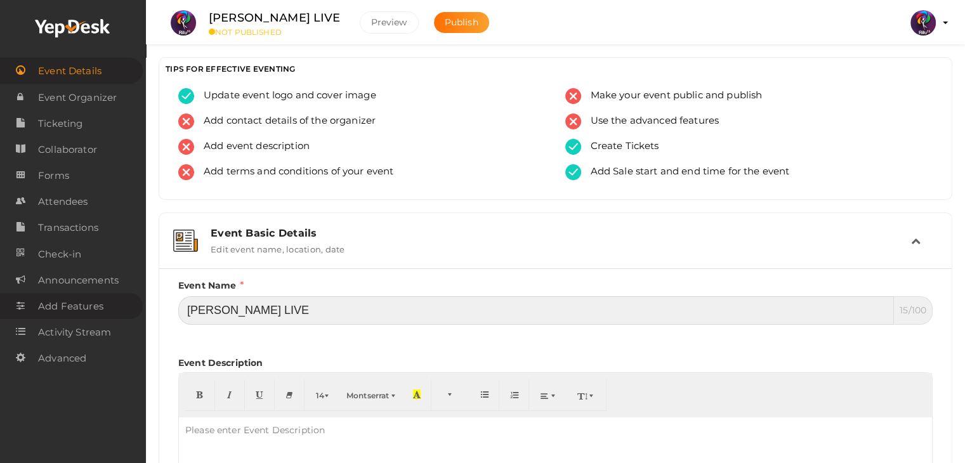
drag, startPoint x: 323, startPoint y: 303, endPoint x: 114, endPoint y: 297, distance: 208.8
click at [114, 297] on body "Discover Events How it works Powerful Registration / Ticketing Start selling yo…" at bounding box center [482, 231] width 965 height 463
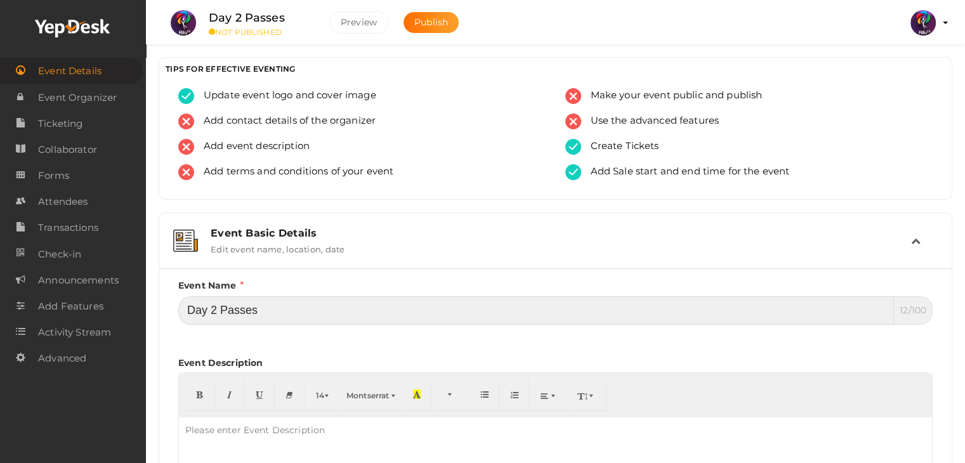
type input "Day 2 Passes"
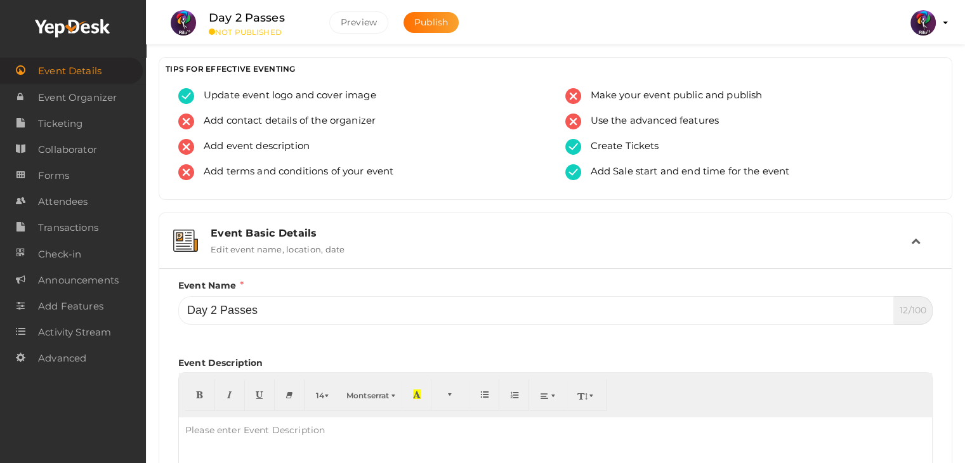
click at [899, 230] on div "Event Basic Details" at bounding box center [561, 233] width 700 height 12
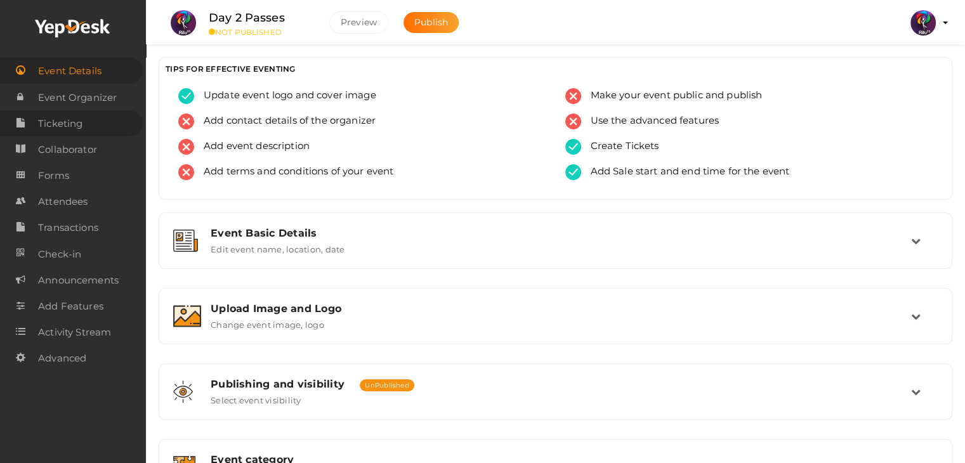
click at [115, 119] on link "Ticketing" at bounding box center [71, 123] width 143 height 26
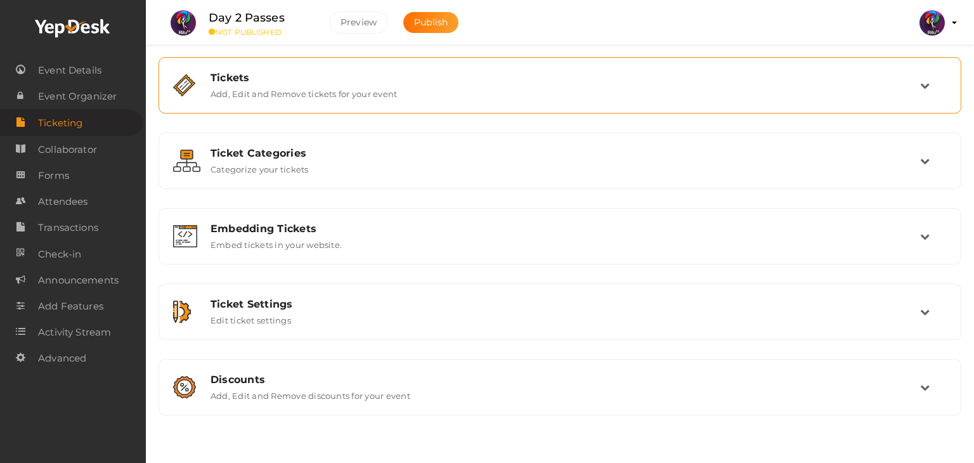
click at [588, 100] on div "Tickets Add, Edit and Remove tickets for your event" at bounding box center [560, 85] width 789 height 42
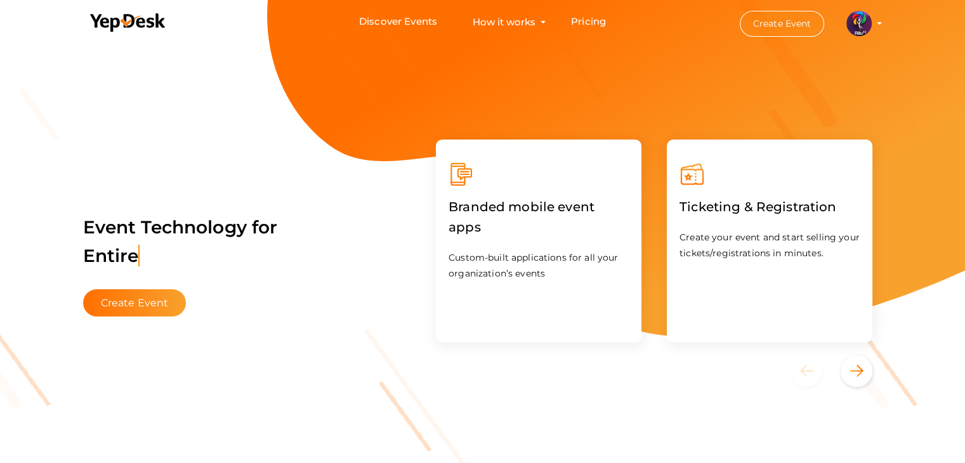
click at [774, 17] on button "Create Event" at bounding box center [782, 24] width 85 height 26
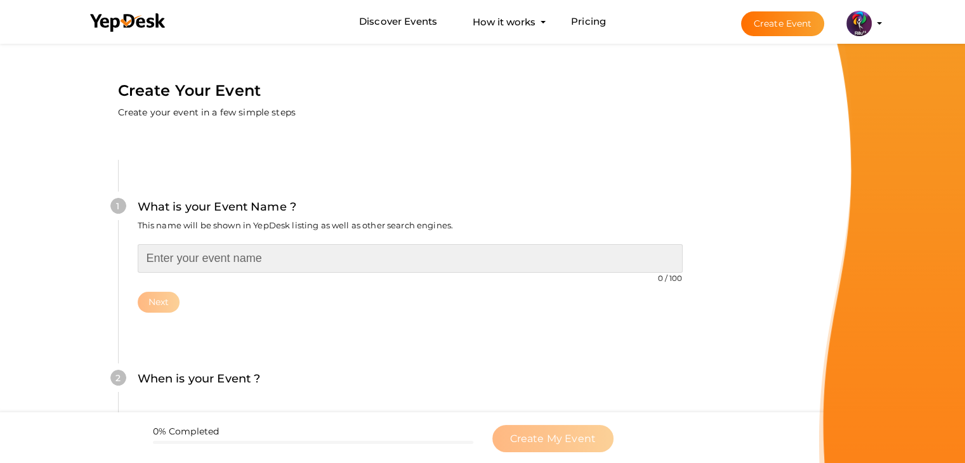
click at [286, 249] on input "text" at bounding box center [410, 258] width 545 height 29
type input "Day 3 Passes"
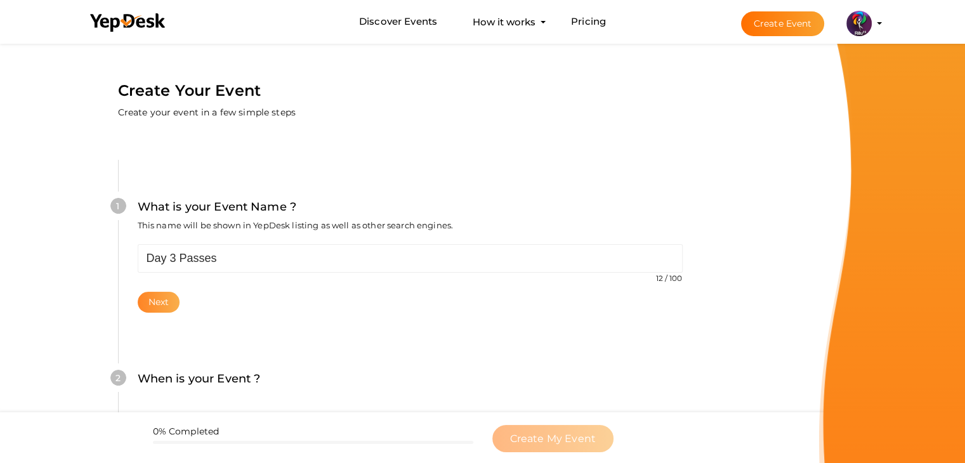
click at [157, 305] on button "Next" at bounding box center [159, 302] width 42 height 21
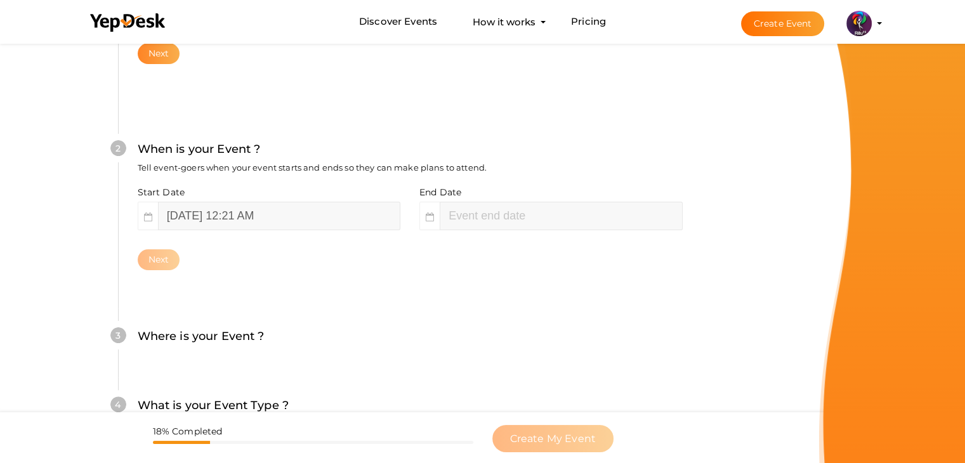
scroll to position [261, 0]
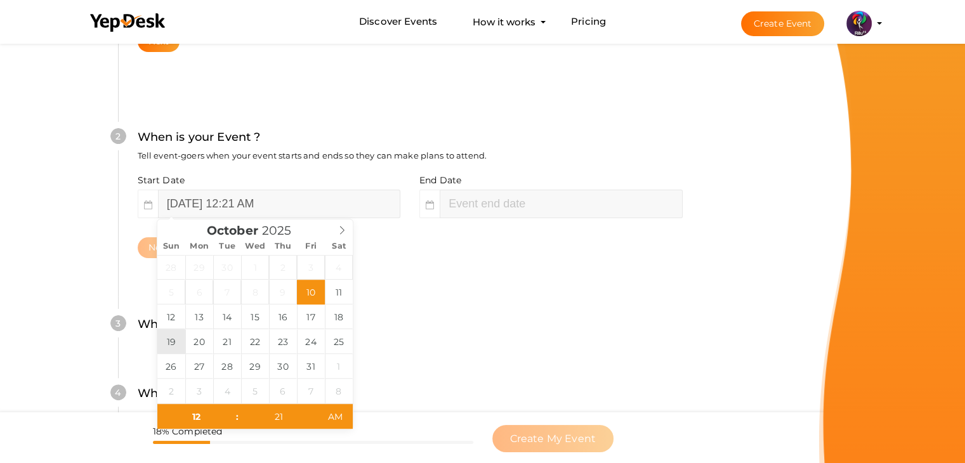
type input "[DATE] 12:21 AM"
type input "02"
type input "21"
type input "[DATE] 2:21 AM"
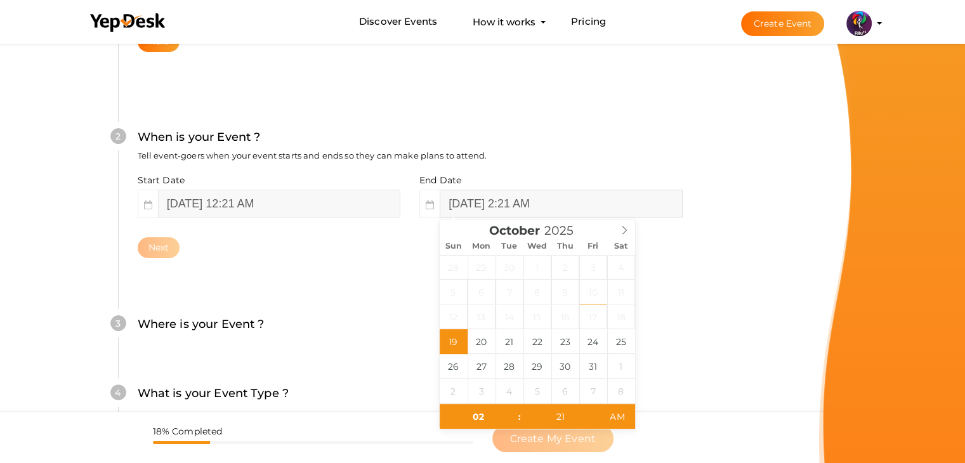
click at [471, 199] on input "[DATE] 2:21 AM" at bounding box center [561, 204] width 242 height 29
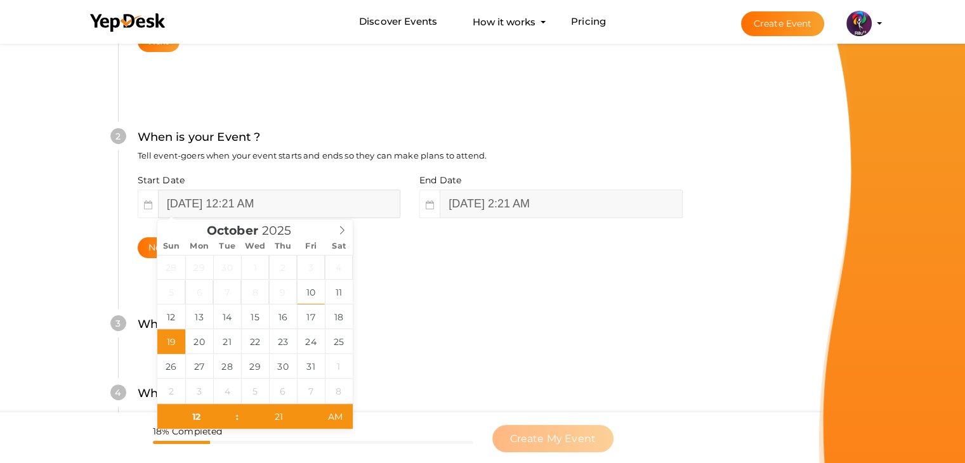
click at [303, 203] on input "[DATE] 12:21 AM" at bounding box center [279, 204] width 242 height 29
click at [212, 418] on input "12" at bounding box center [196, 416] width 78 height 25
type input "10"
type input "[DATE] 10:21 AM"
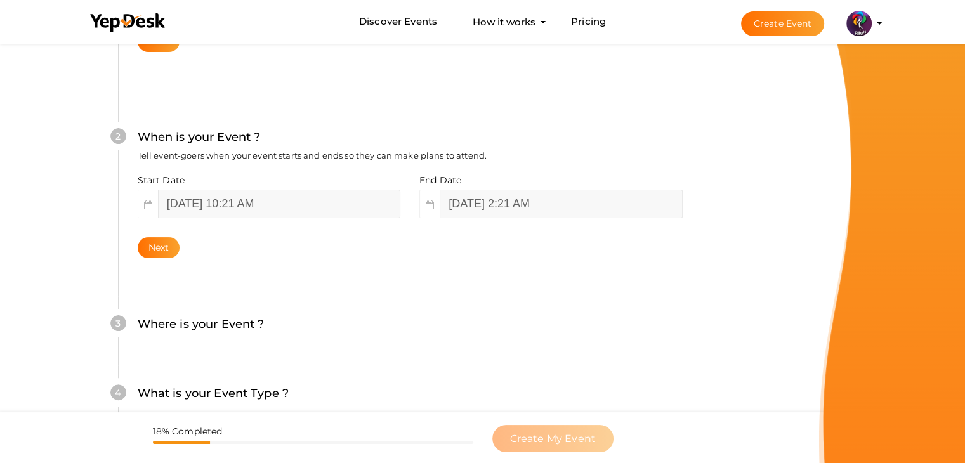
click at [426, 376] on div "4 What is your Event Type ? Choose the right event type. Registration Ticketing…" at bounding box center [410, 399] width 584 height 69
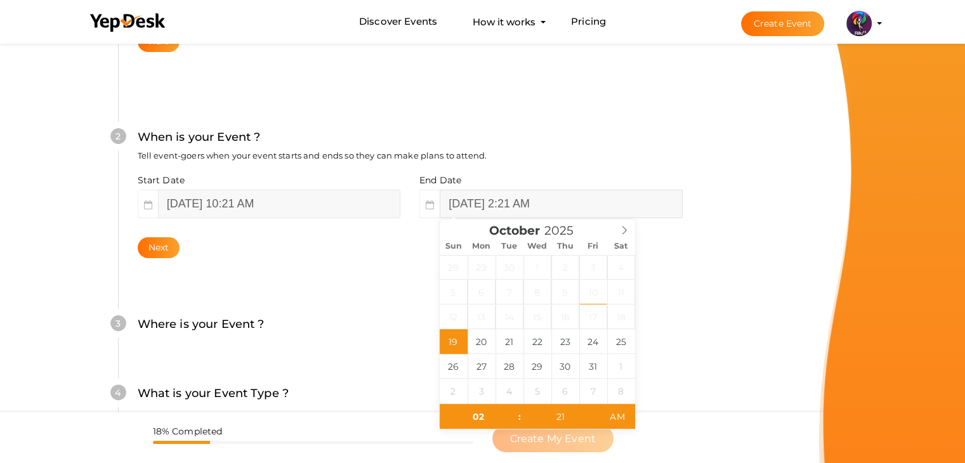
click at [546, 208] on input "[DATE] 2:21 AM" at bounding box center [561, 204] width 242 height 29
click at [495, 412] on input "02" at bounding box center [479, 416] width 78 height 25
type input "12"
type input "[DATE] 12:21 PM"
click at [614, 417] on span "PM" at bounding box center [616, 416] width 35 height 25
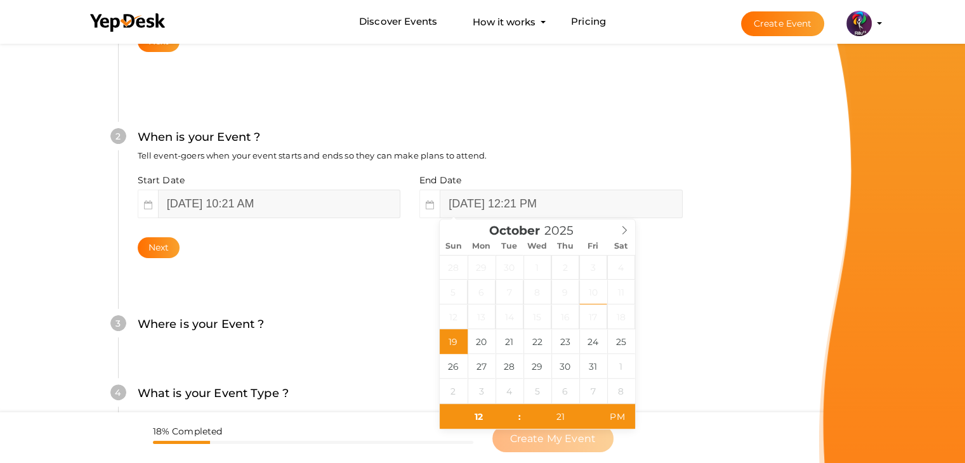
click at [269, 265] on div "2 When is your Event ? Tell event-goers when your event starts and ends so they…" at bounding box center [410, 193] width 584 height 206
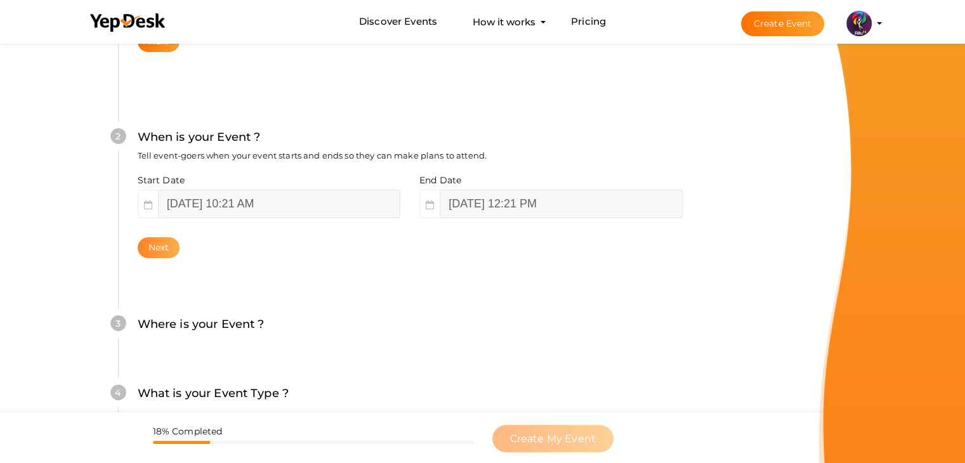
drag, startPoint x: 180, startPoint y: 245, endPoint x: 152, endPoint y: 248, distance: 28.0
click at [152, 248] on div "Next" at bounding box center [410, 247] width 545 height 21
click at [152, 248] on button "Next" at bounding box center [159, 247] width 42 height 21
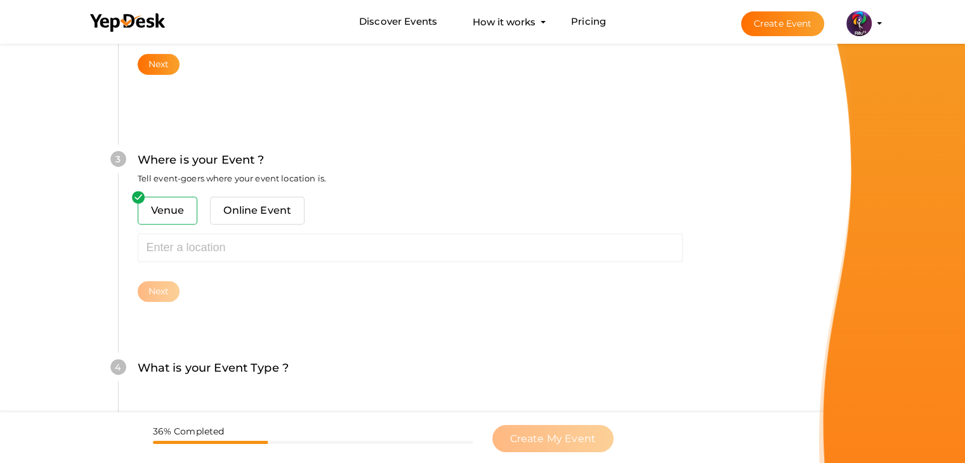
scroll to position [467, 0]
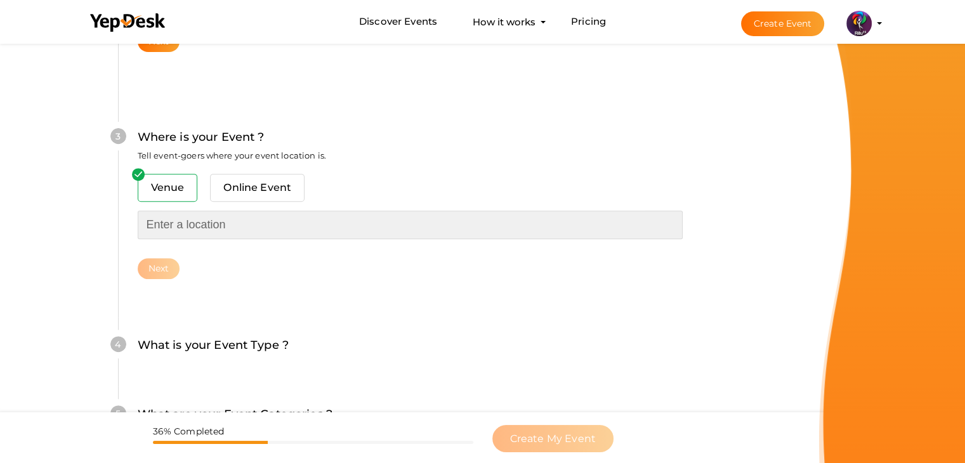
click at [211, 219] on input "text" at bounding box center [410, 225] width 545 height 29
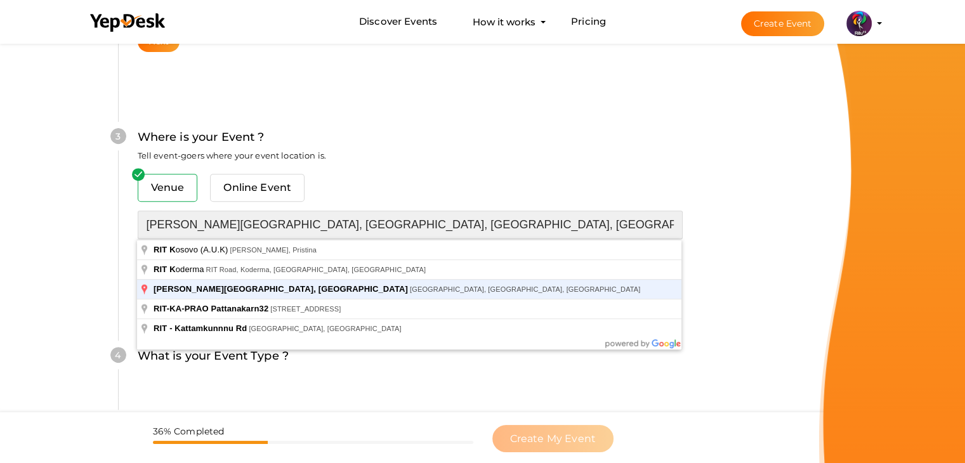
type input "[PERSON_NAME][GEOGRAPHIC_DATA], [GEOGRAPHIC_DATA], [GEOGRAPHIC_DATA], [GEOGRAPH…"
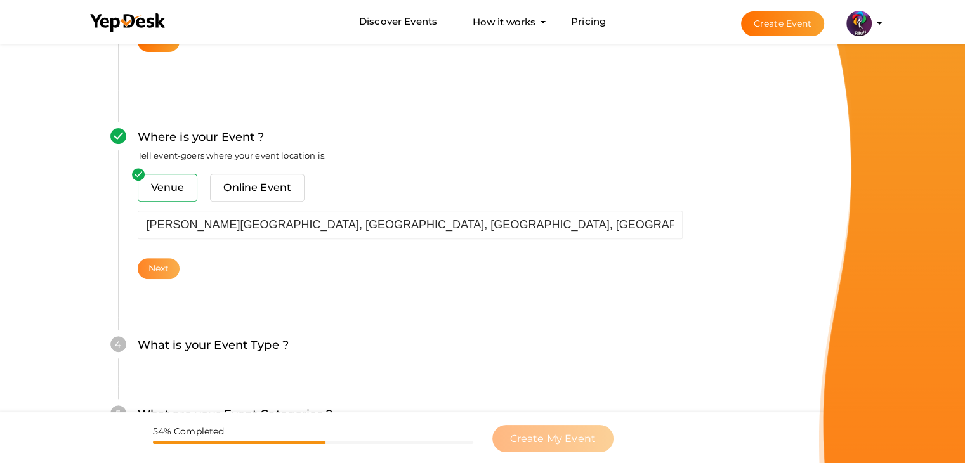
click at [161, 271] on button "Next" at bounding box center [159, 268] width 42 height 21
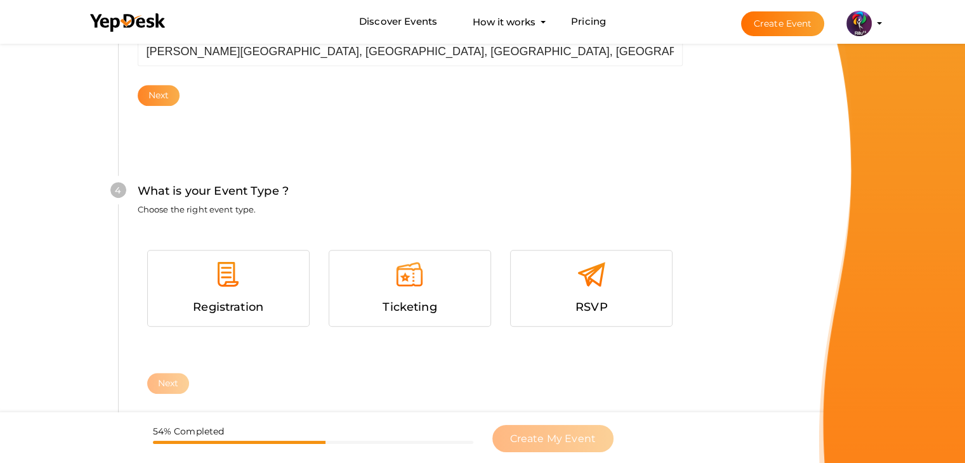
scroll to position [694, 0]
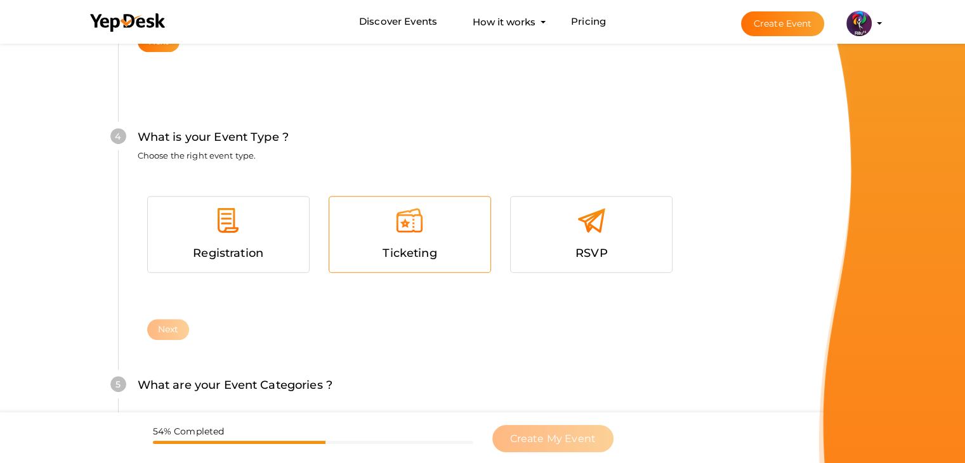
click at [439, 219] on div at bounding box center [410, 225] width 142 height 38
click at [170, 325] on button "Next" at bounding box center [168, 329] width 42 height 21
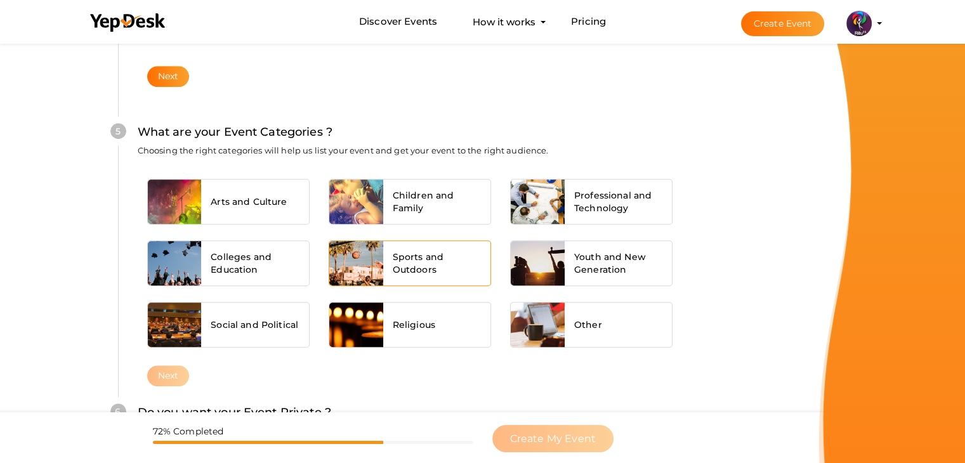
scroll to position [960, 0]
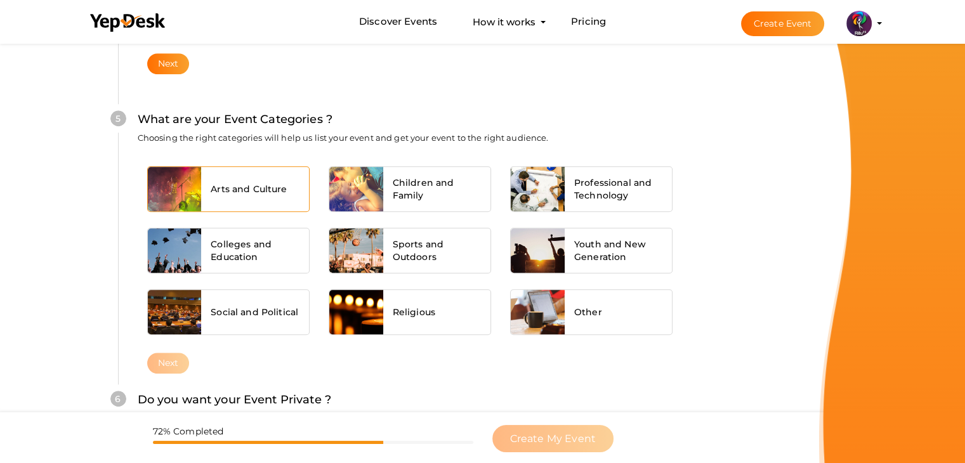
click at [278, 179] on div "Arts and Culture" at bounding box center [255, 189] width 108 height 44
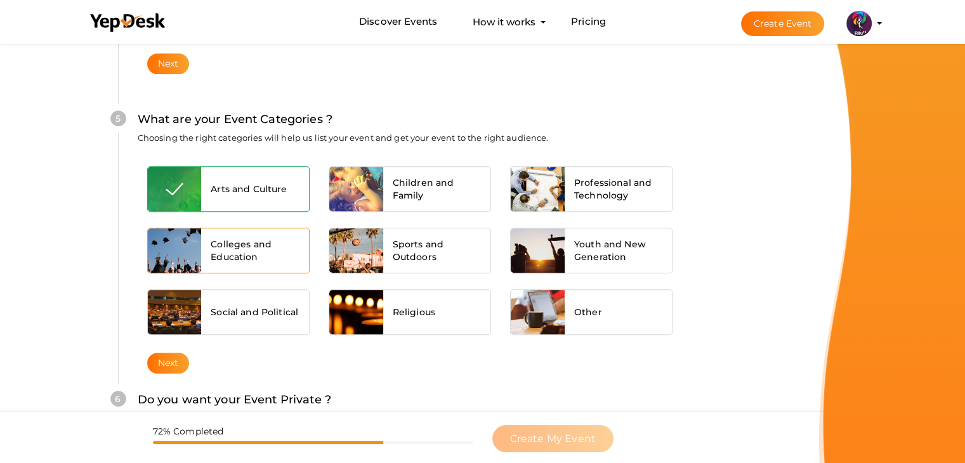
click at [270, 256] on span "Colleges and Education" at bounding box center [255, 250] width 89 height 25
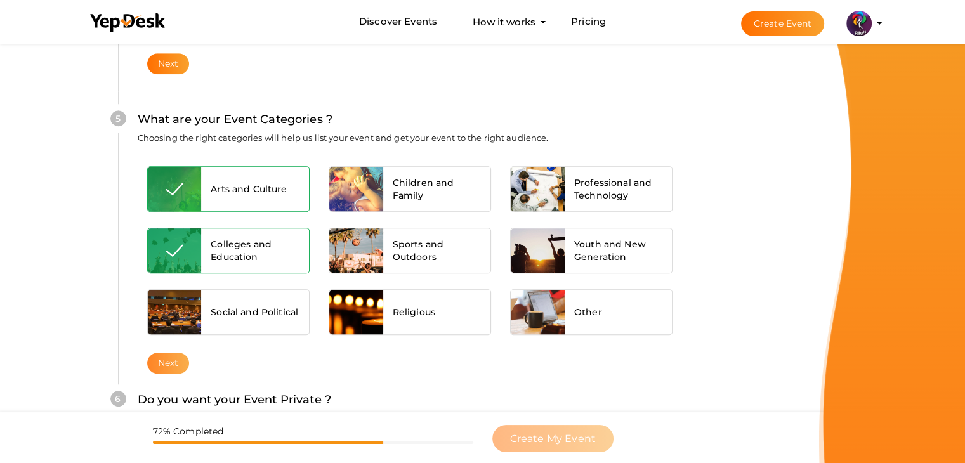
click at [183, 353] on button "Next" at bounding box center [168, 363] width 42 height 21
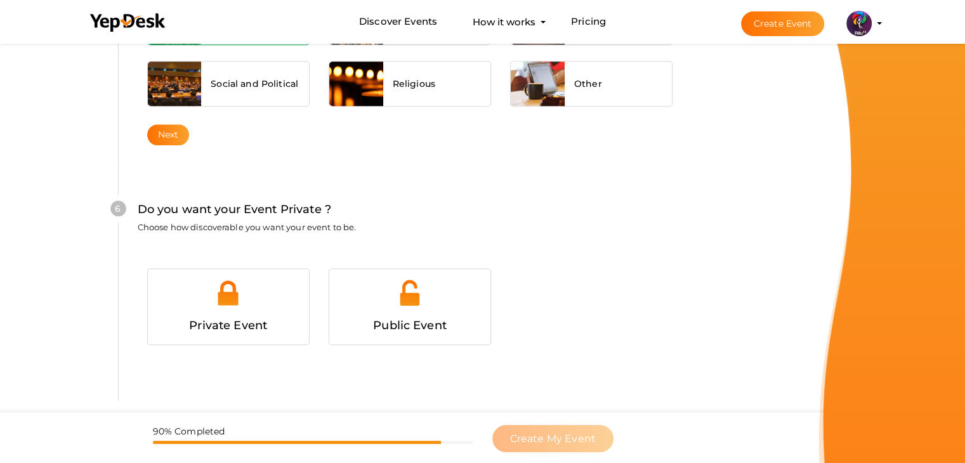
scroll to position [1238, 0]
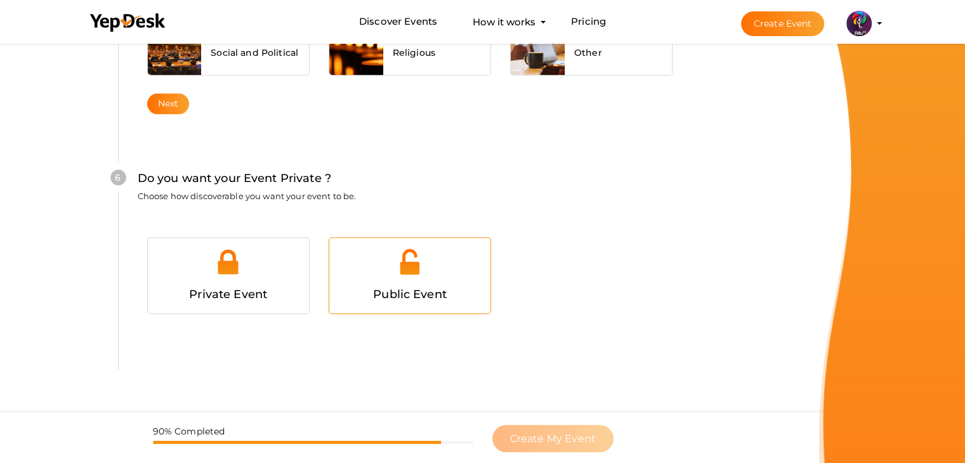
click at [387, 301] on div "Public Event" at bounding box center [409, 275] width 161 height 75
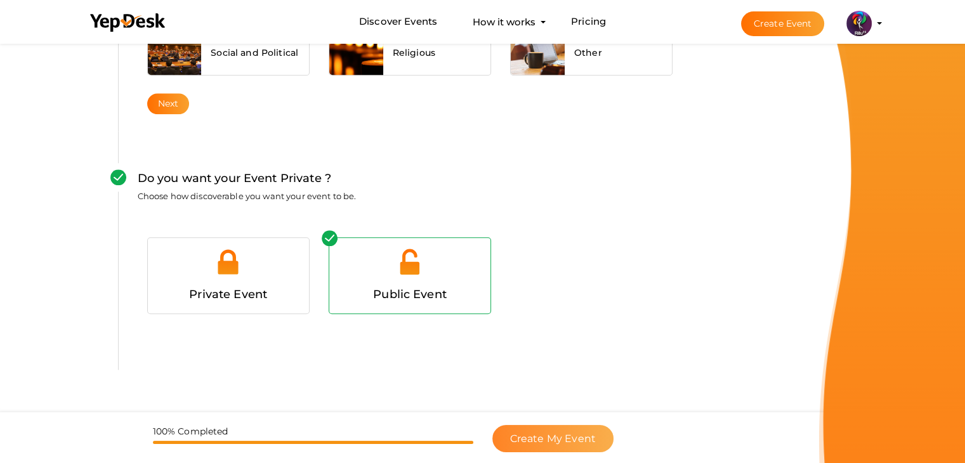
click at [558, 428] on button "Create My Event" at bounding box center [552, 438] width 121 height 27
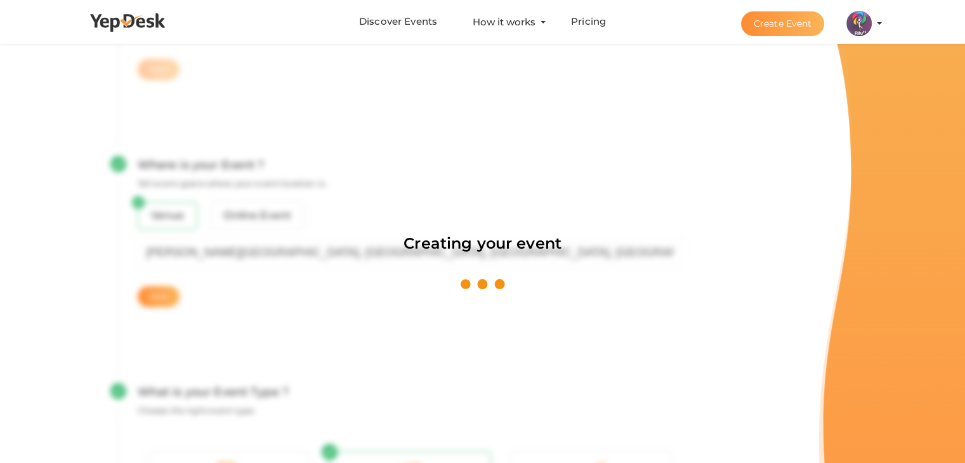
scroll to position [190, 0]
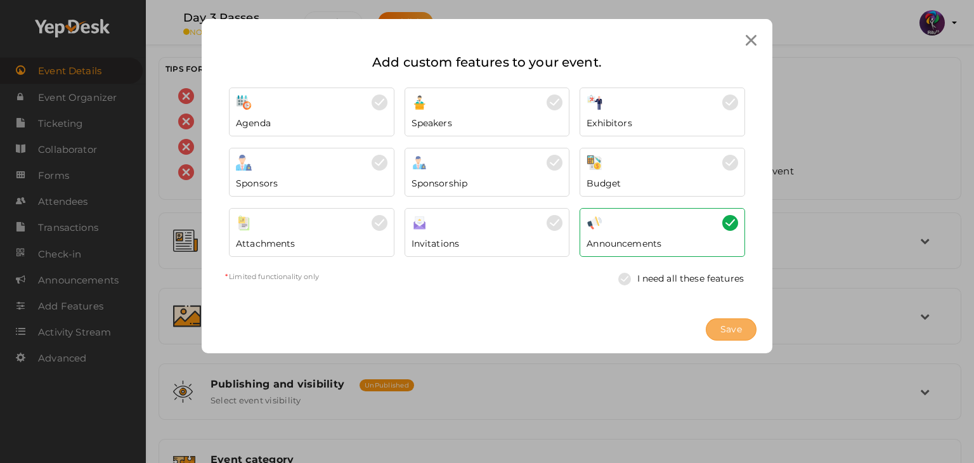
click at [723, 335] on span "Save" at bounding box center [732, 329] width 22 height 13
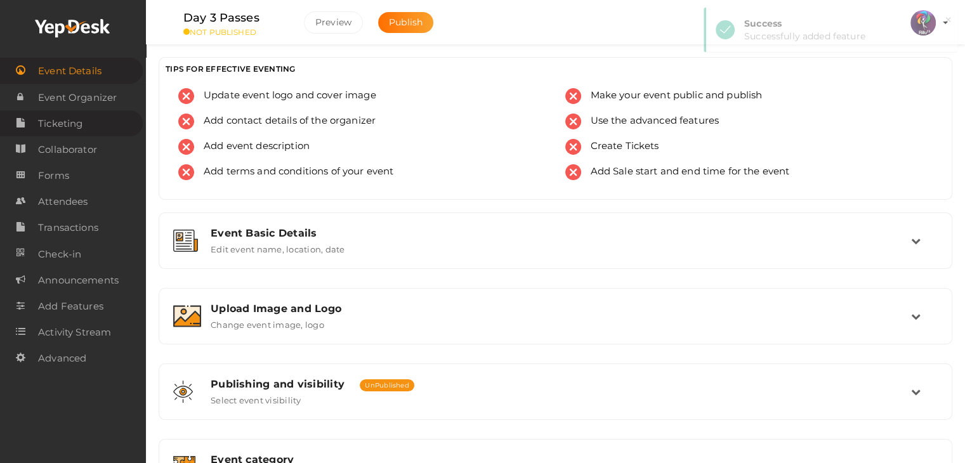
click at [72, 127] on span "Ticketing" at bounding box center [60, 123] width 44 height 25
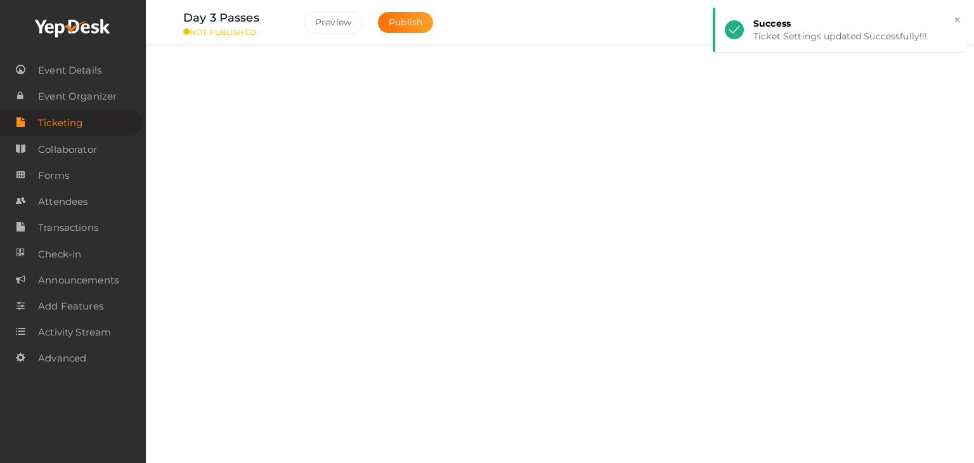
click at [492, 112] on div "Tickets Add, Edit and Remove tickets for your event" at bounding box center [560, 85] width 803 height 56
click at [709, 75] on div "Tickets" at bounding box center [566, 78] width 710 height 12
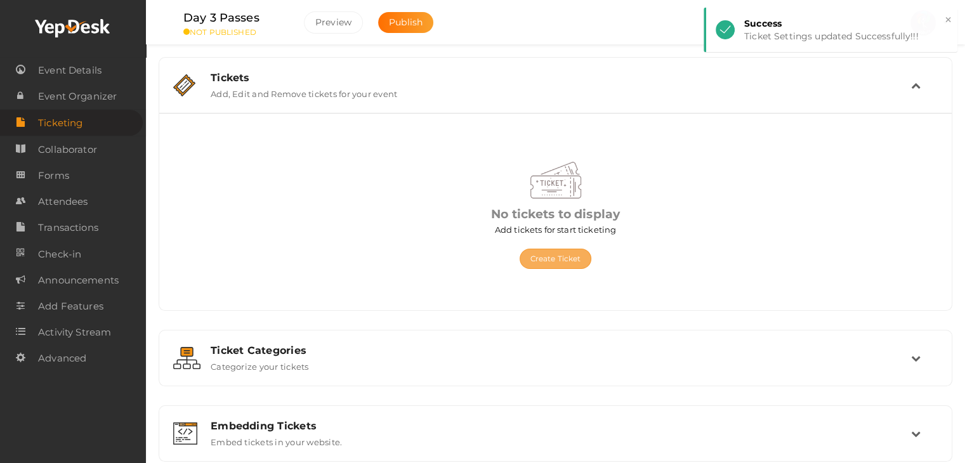
click at [563, 258] on button "Create Ticket" at bounding box center [556, 259] width 72 height 20
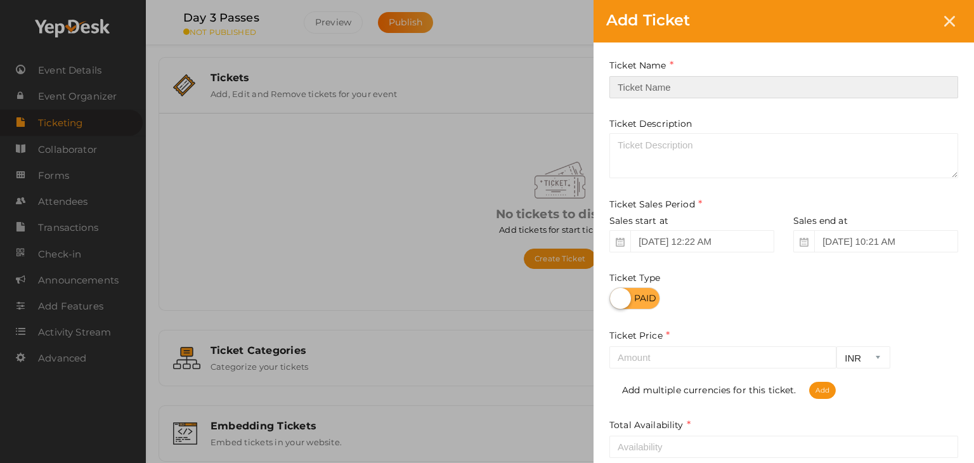
click at [660, 89] on input "text" at bounding box center [784, 87] width 349 height 22
type input "Day 3 Pass Single"
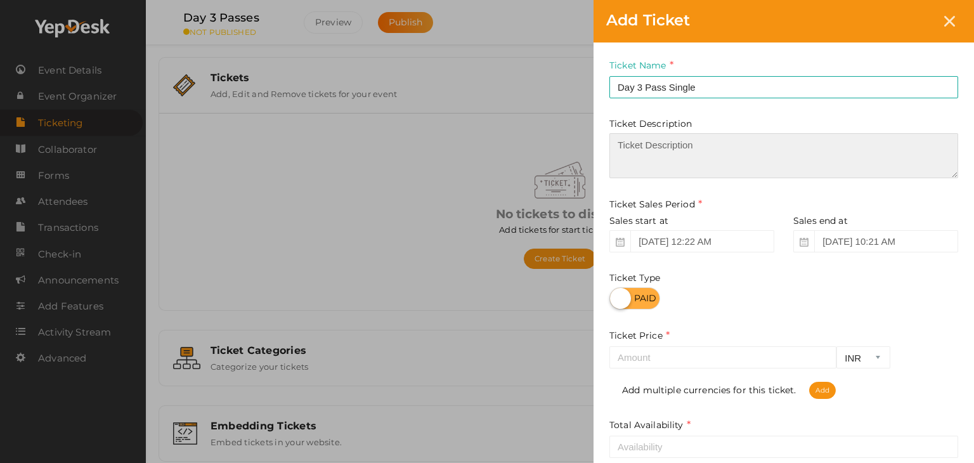
click at [669, 140] on textarea at bounding box center [784, 155] width 349 height 45
type textarea "s"
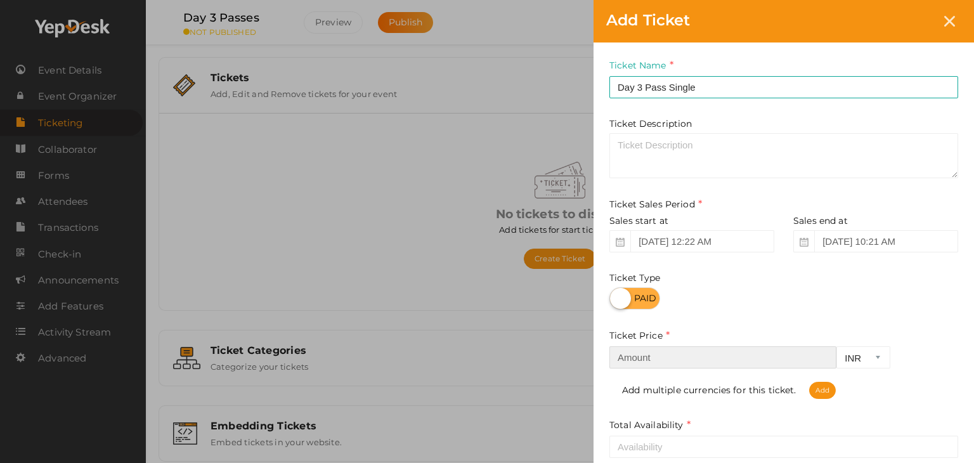
click at [668, 353] on input "number" at bounding box center [723, 357] width 227 height 22
type input "5"
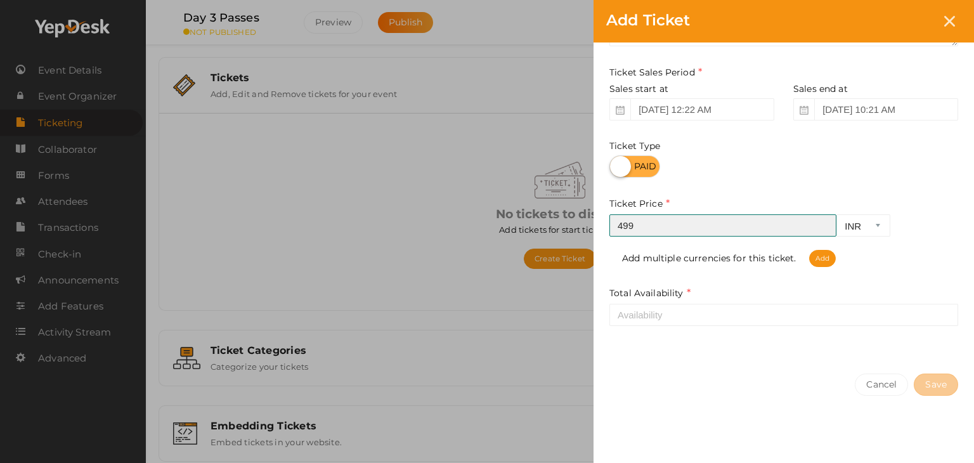
type input "499"
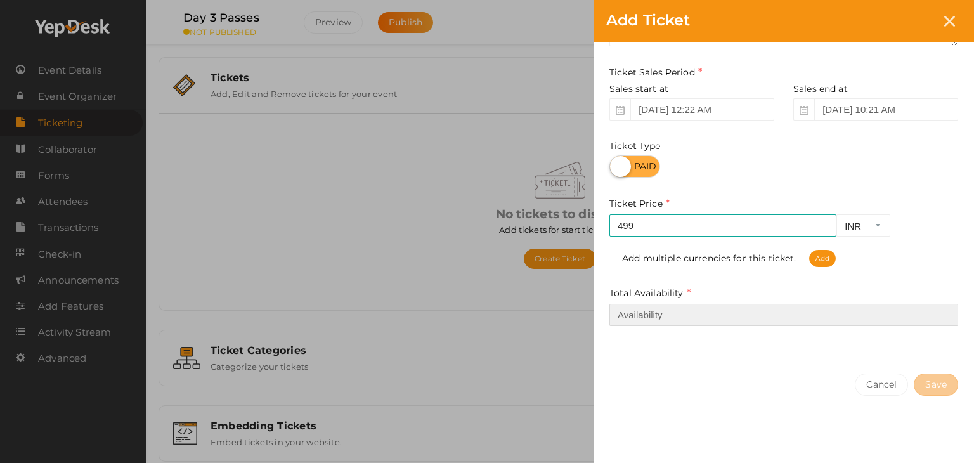
click at [696, 311] on input "number" at bounding box center [784, 315] width 349 height 22
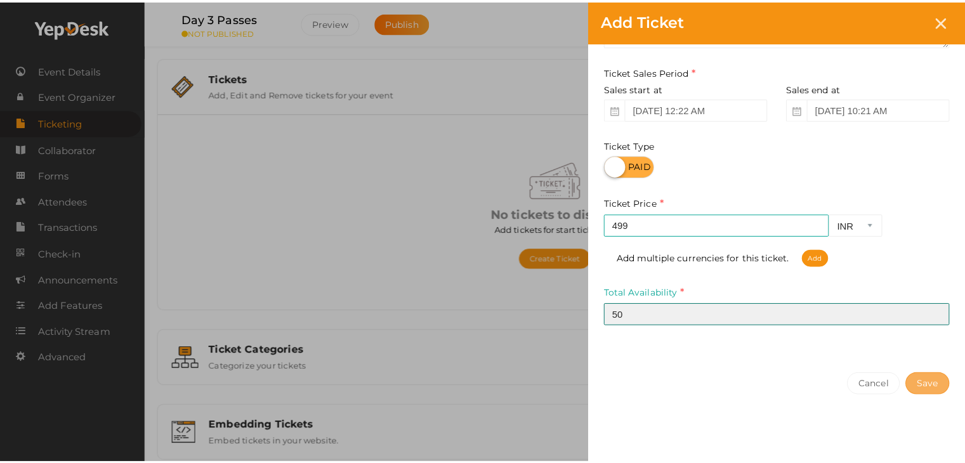
scroll to position [132, 0]
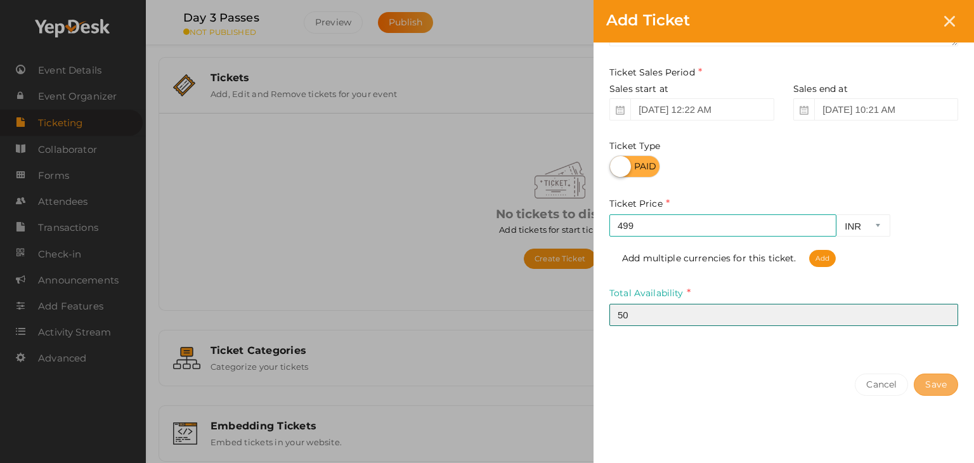
type input "50"
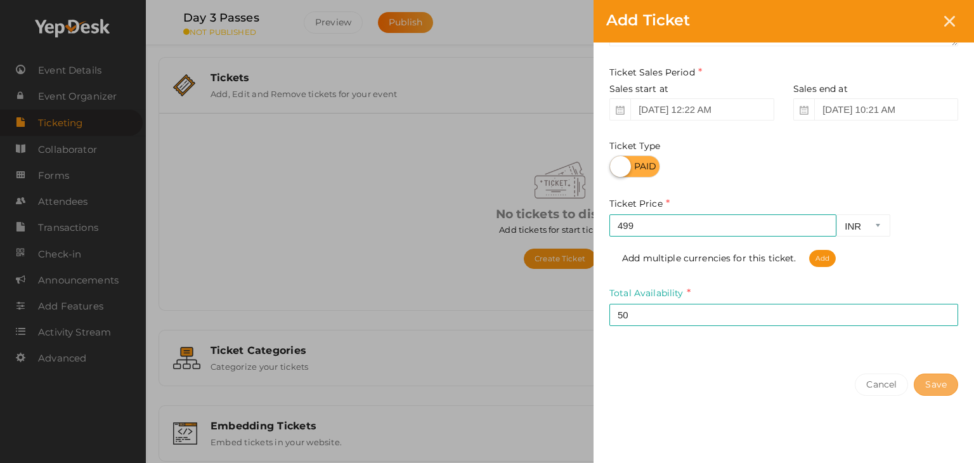
click at [938, 381] on button "Save" at bounding box center [936, 385] width 44 height 22
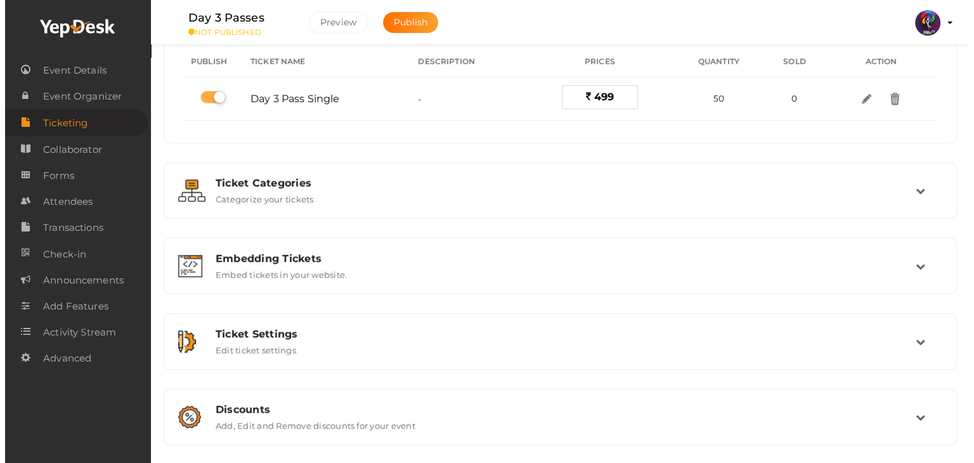
scroll to position [0, 0]
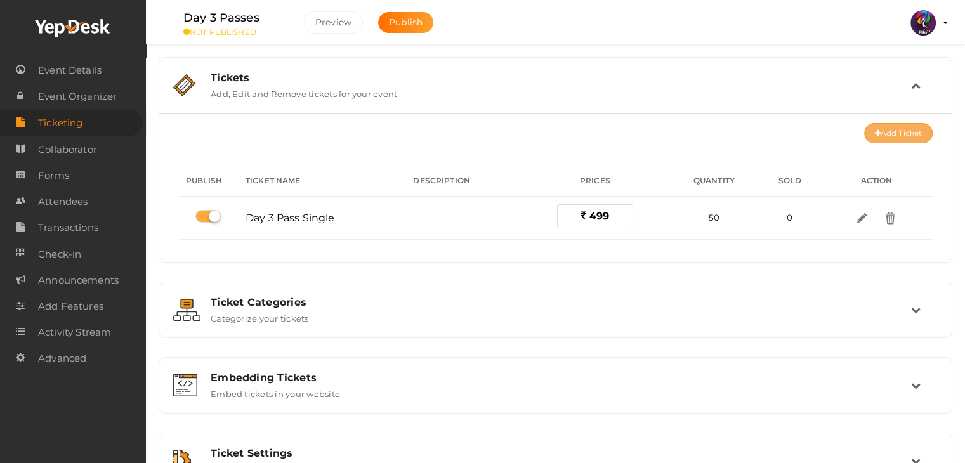
click at [892, 136] on button "Add Ticket" at bounding box center [898, 133] width 69 height 20
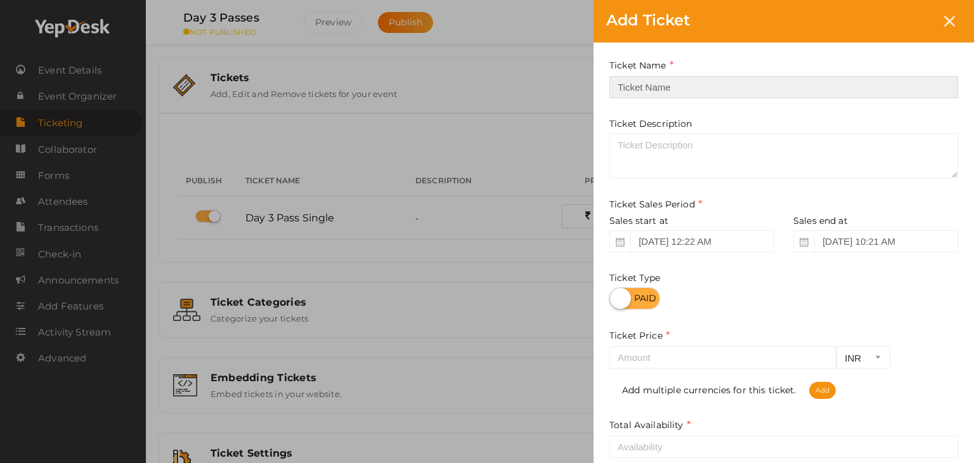
click at [736, 84] on input "text" at bounding box center [784, 87] width 349 height 22
type input "Day 3 Pass Bulk of 5 Tickets"
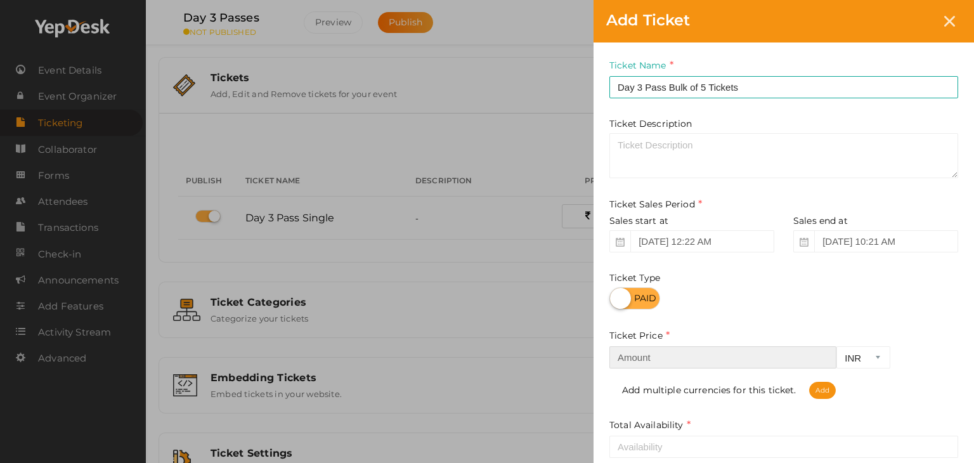
click at [721, 361] on input "number" at bounding box center [723, 357] width 227 height 22
type input "1"
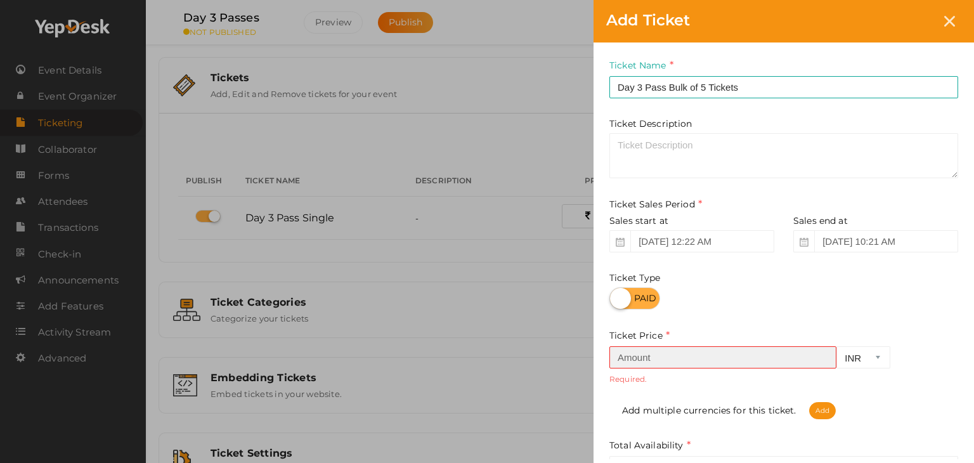
type input "1"
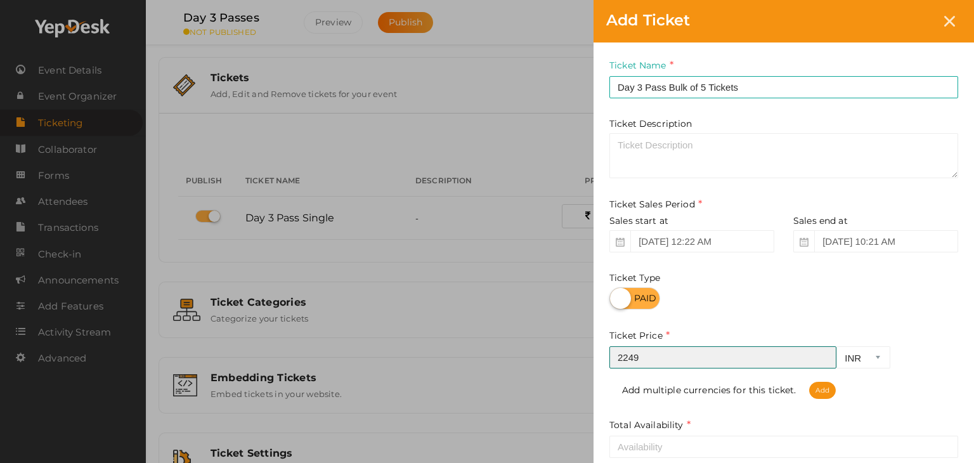
scroll to position [133, 0]
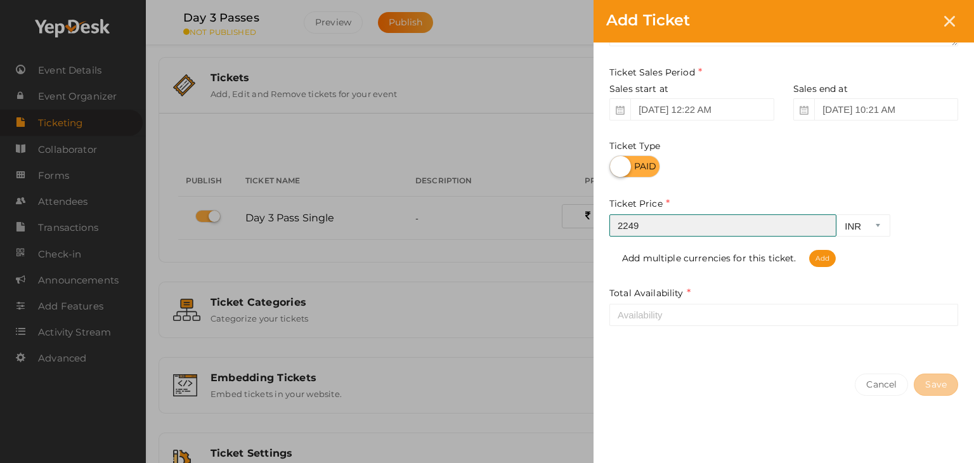
type input "2249"
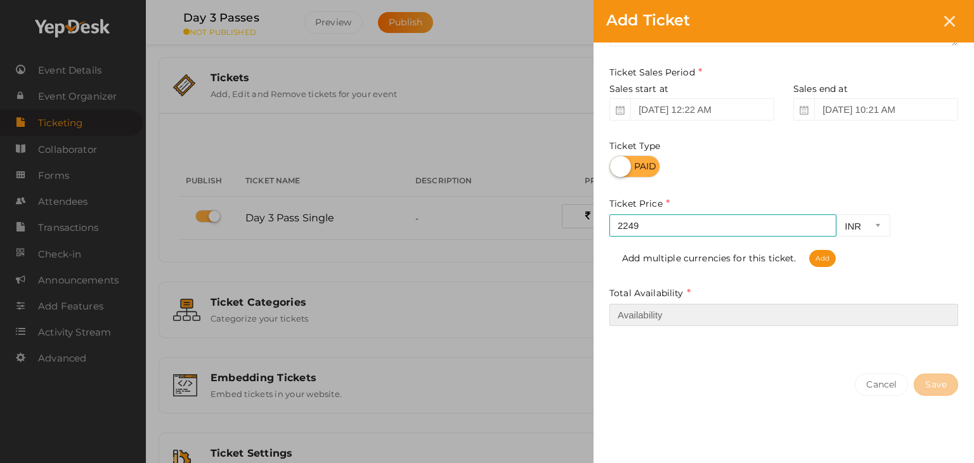
click at [792, 310] on input "number" at bounding box center [784, 315] width 349 height 22
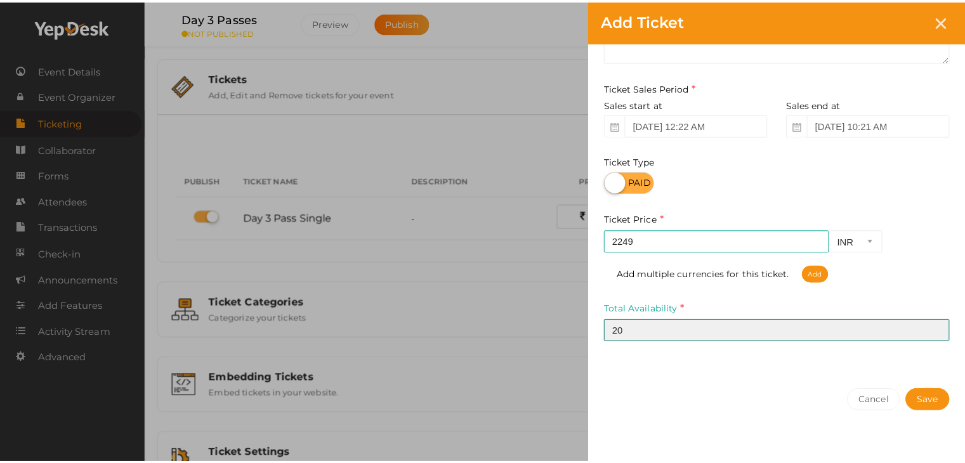
scroll to position [117, 0]
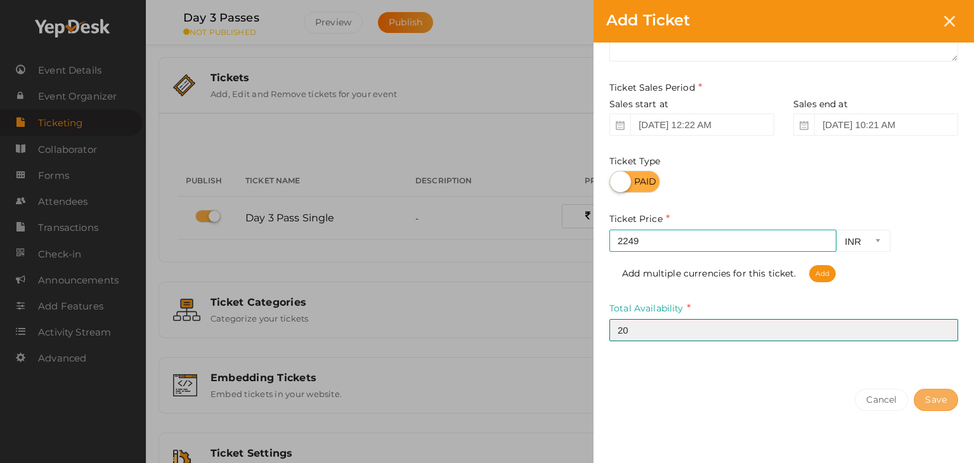
type input "20"
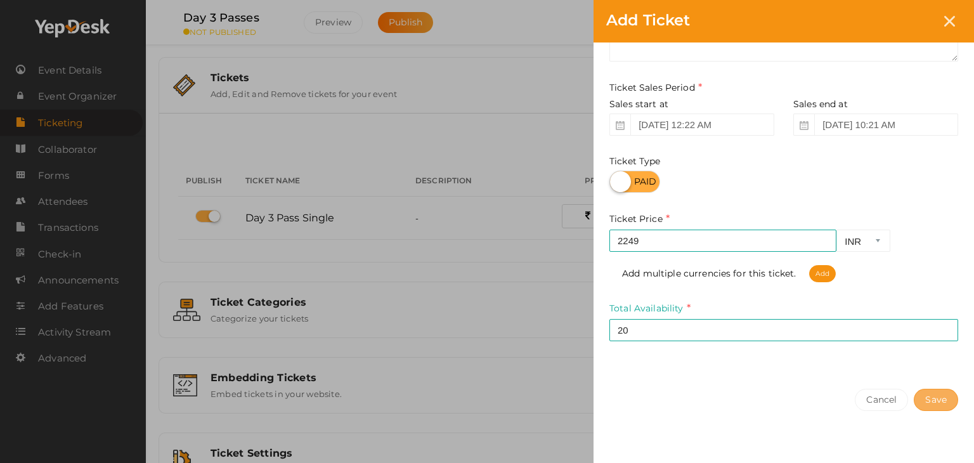
click at [953, 402] on button "Save" at bounding box center [936, 400] width 44 height 22
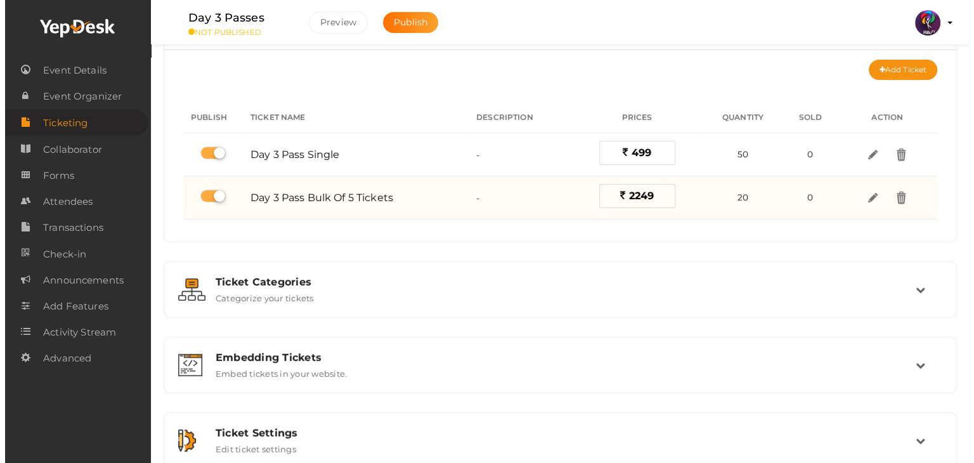
scroll to position [63, 0]
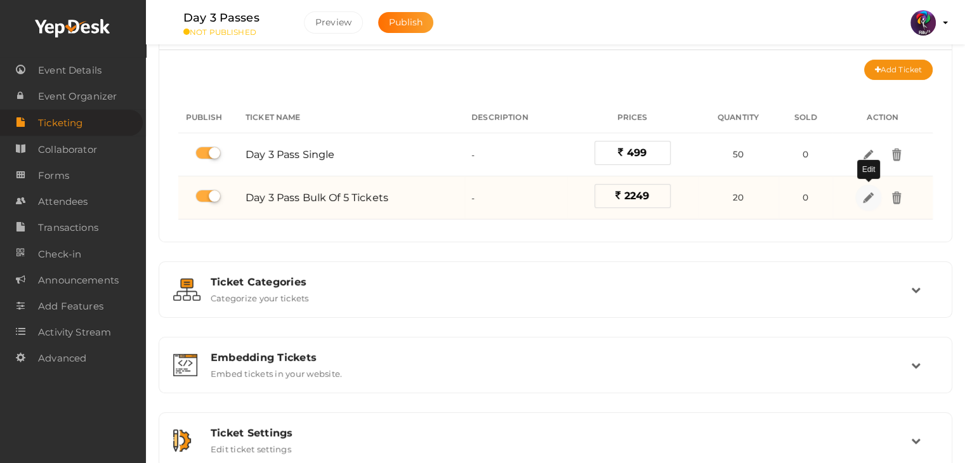
click at [859, 201] on link at bounding box center [868, 198] width 26 height 26
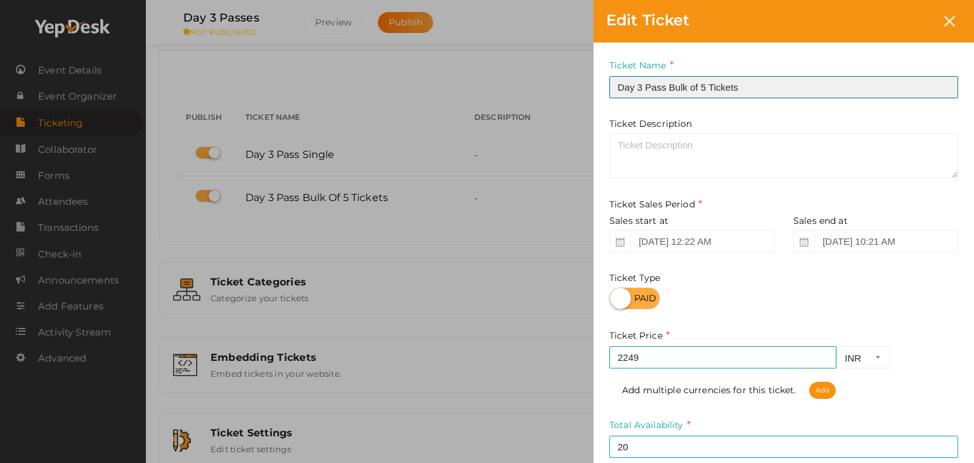
click at [698, 86] on input "Day 3 Pass Bulk of 5 Tickets" at bounding box center [784, 87] width 349 height 22
drag, startPoint x: 698, startPoint y: 86, endPoint x: 825, endPoint y: 290, distance: 240.4
click at [825, 290] on div "Ticket Name Day 3 Pass Bulk 5 Tickets Required. Ticket Name already used. Ticke…" at bounding box center [784, 267] width 381 height 450
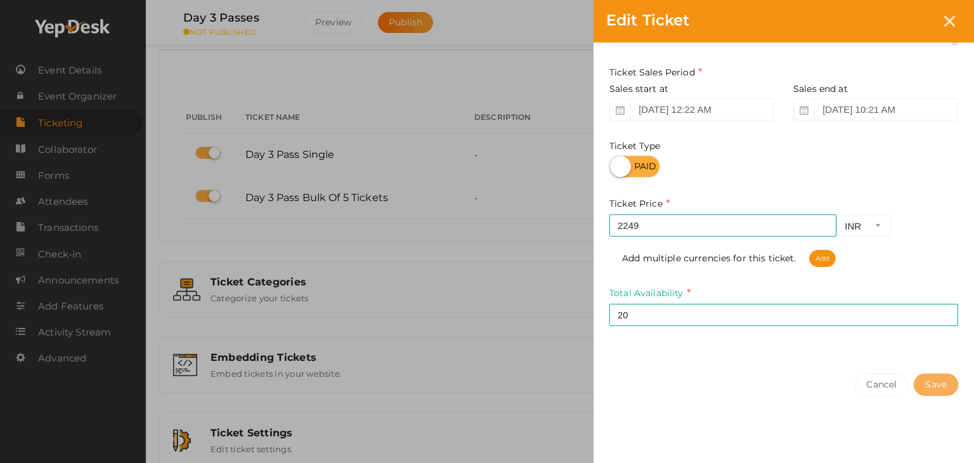
type input "Day 3 Pass Bulk 5 Tickets"
click at [939, 389] on button "Save" at bounding box center [936, 385] width 44 height 22
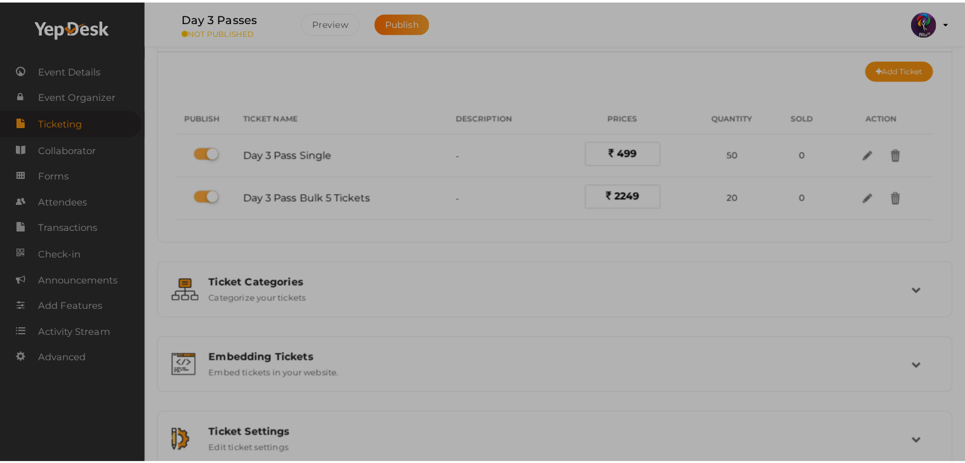
scroll to position [0, 0]
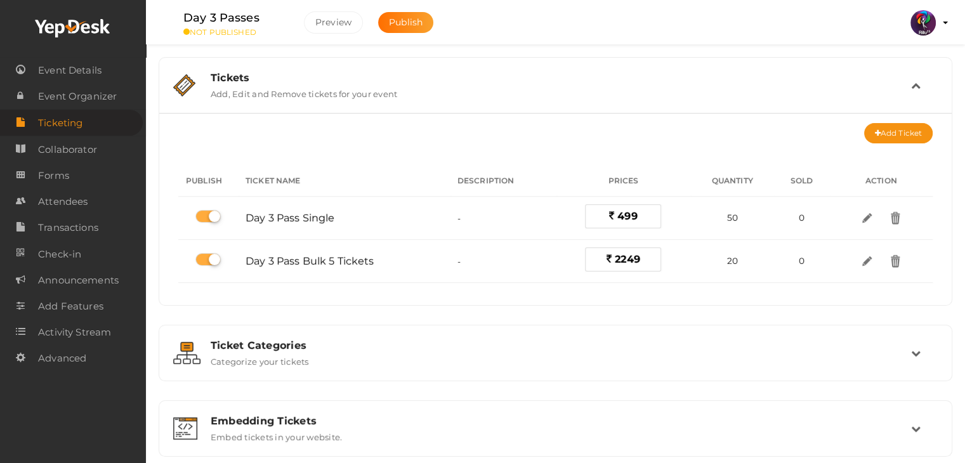
click at [680, 69] on div "Tickets Add, Edit and Remove tickets for your event" at bounding box center [556, 85] width 780 height 42
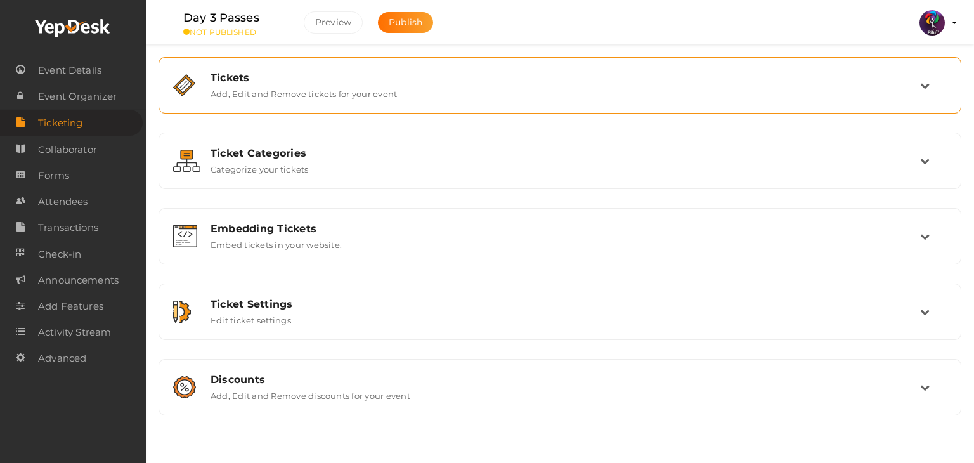
click at [680, 69] on div "Tickets Add, Edit and Remove tickets for your event" at bounding box center [560, 85] width 789 height 42
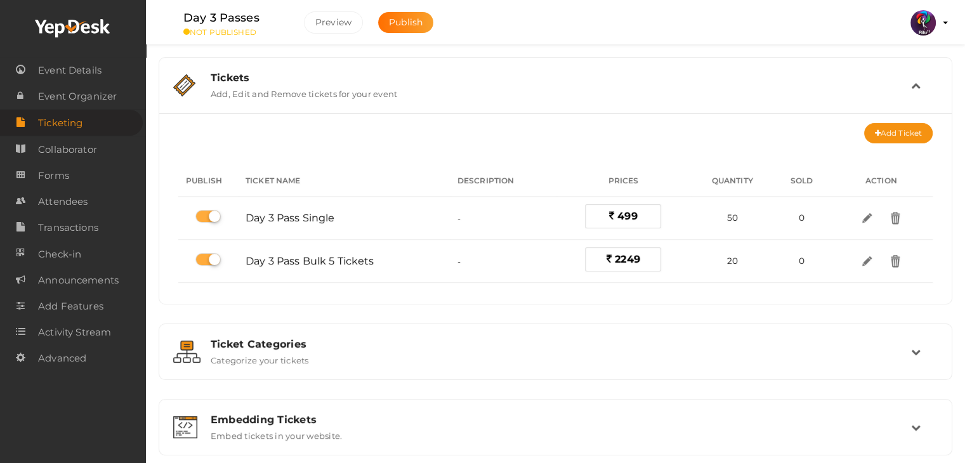
click at [680, 69] on div "Tickets Add, Edit and Remove tickets for your event" at bounding box center [556, 85] width 780 height 42
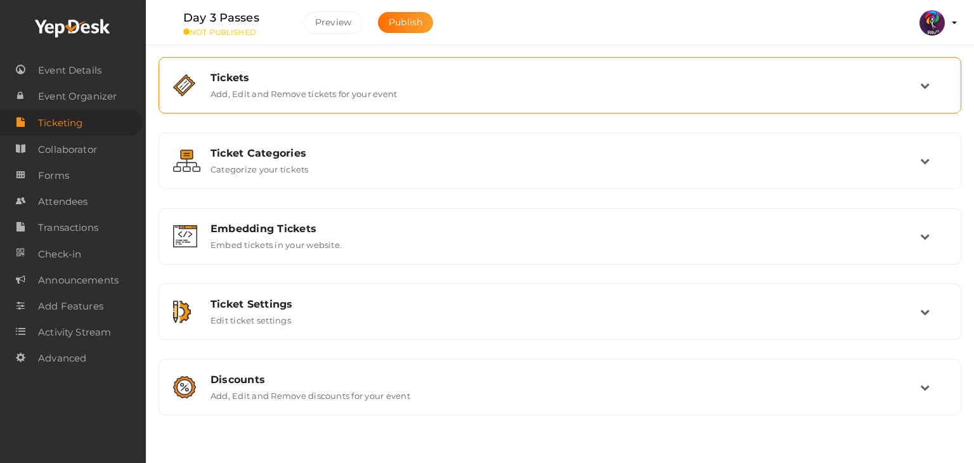
click at [680, 69] on div "Tickets Add, Edit and Remove tickets for your event" at bounding box center [560, 85] width 789 height 42
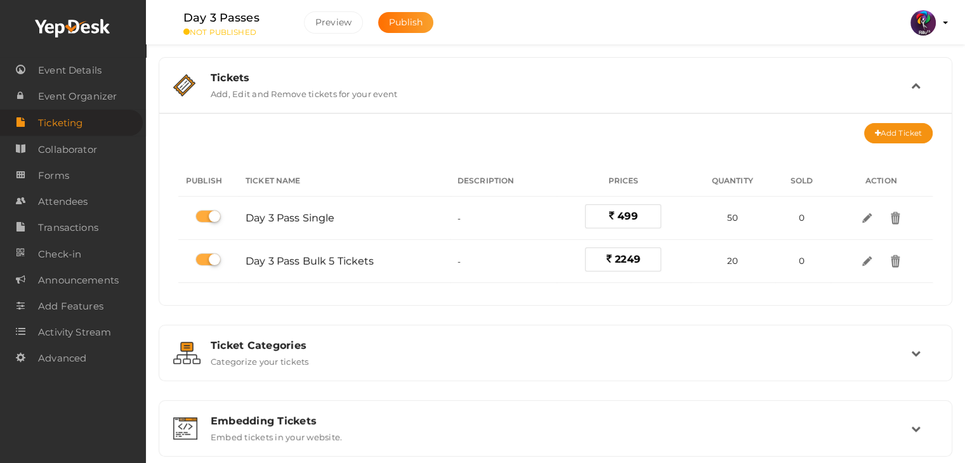
click at [680, 69] on div "Tickets Add, Edit and Remove tickets for your event" at bounding box center [556, 85] width 780 height 42
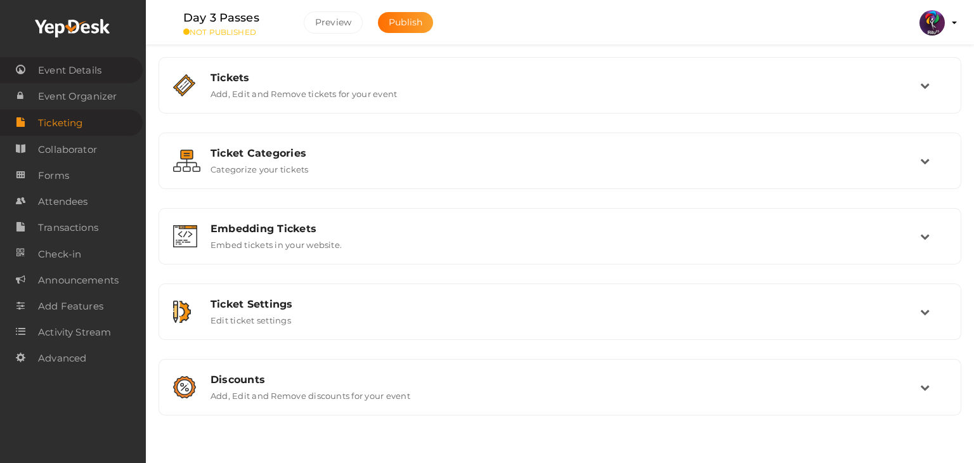
click at [89, 74] on span "Event Details" at bounding box center [69, 70] width 63 height 25
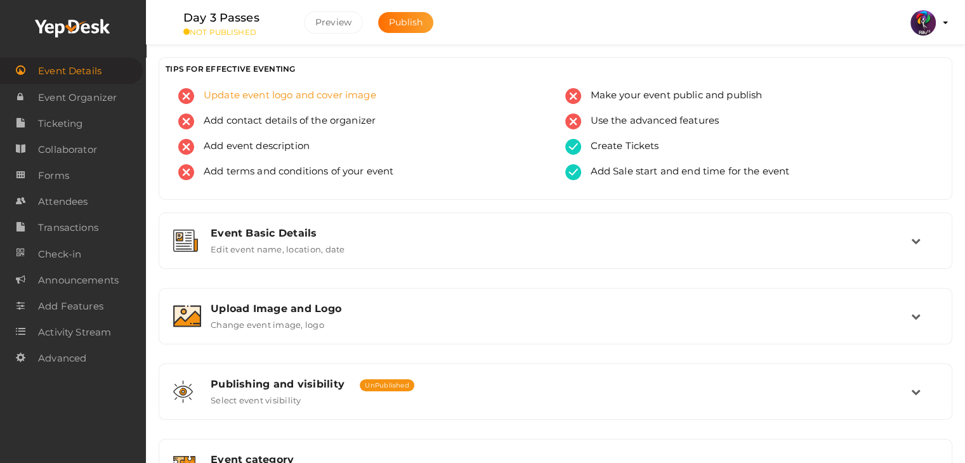
click at [314, 100] on span "Update event logo and cover image" at bounding box center [285, 96] width 182 height 16
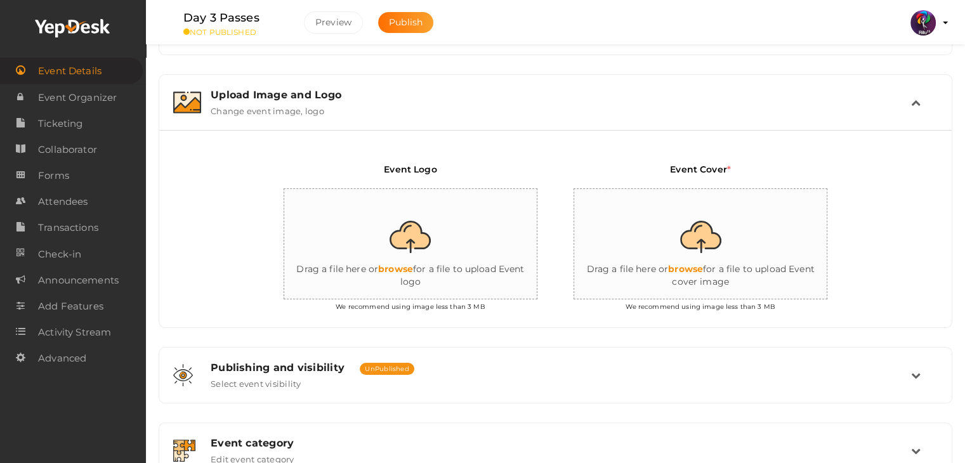
click at [433, 265] on input "file" at bounding box center [411, 244] width 254 height 111
type input "C:\fakepath\logo yepdesk.png"
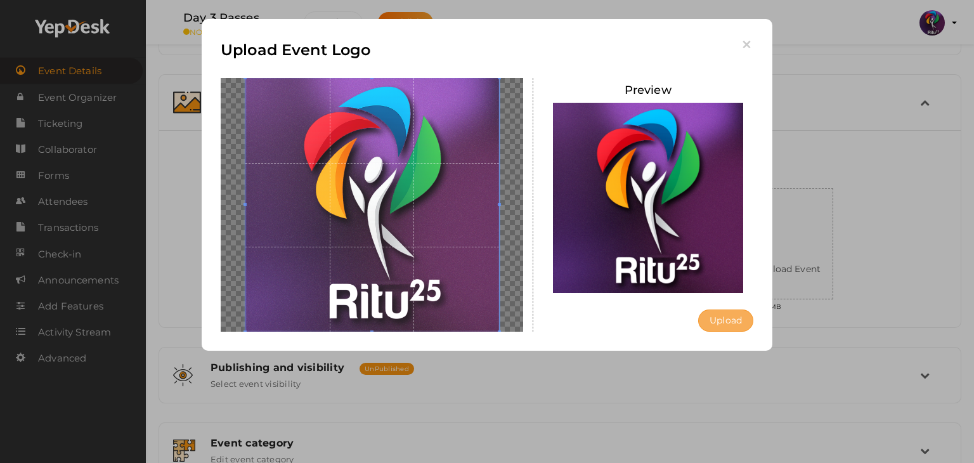
click at [729, 319] on button "Upload" at bounding box center [725, 321] width 55 height 22
